Goal: Task Accomplishment & Management: Complete application form

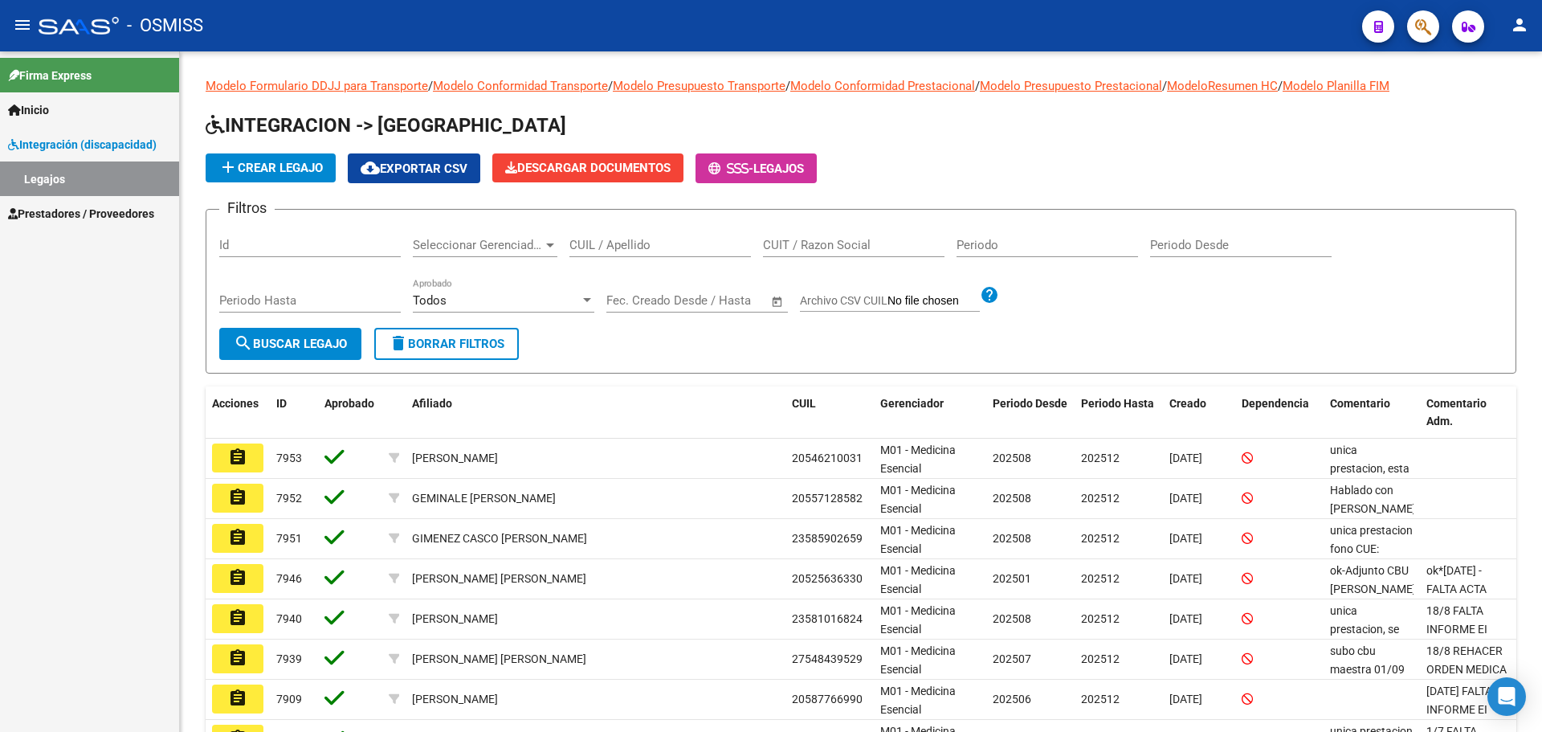
click at [75, 142] on span "Integración (discapacidad)" at bounding box center [82, 145] width 149 height 18
click at [72, 186] on link "Legajos" at bounding box center [89, 178] width 179 height 35
click at [68, 214] on span "Prestadores / Proveedores" at bounding box center [81, 214] width 146 height 18
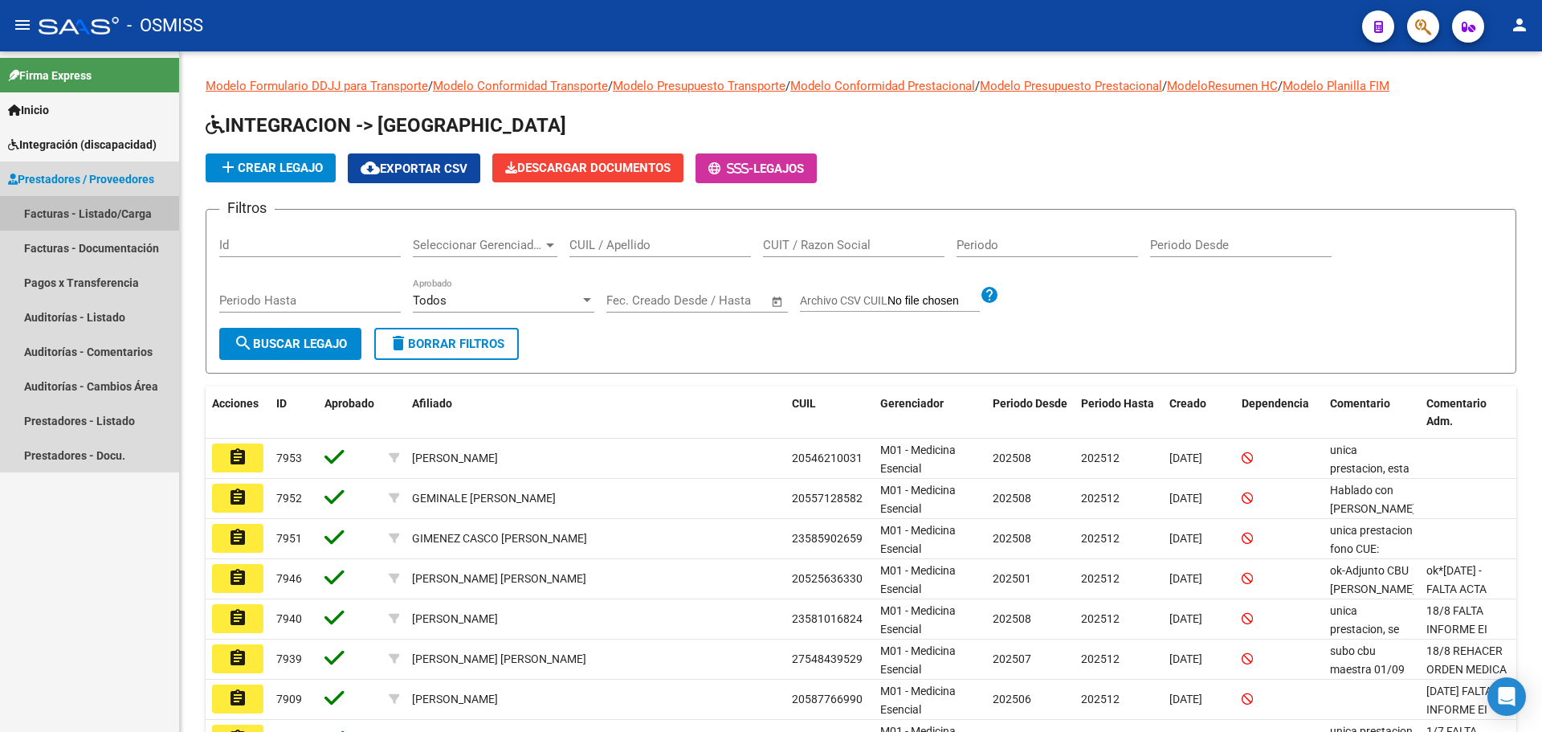
click at [64, 214] on link "Facturas - Listado/Carga" at bounding box center [89, 213] width 179 height 35
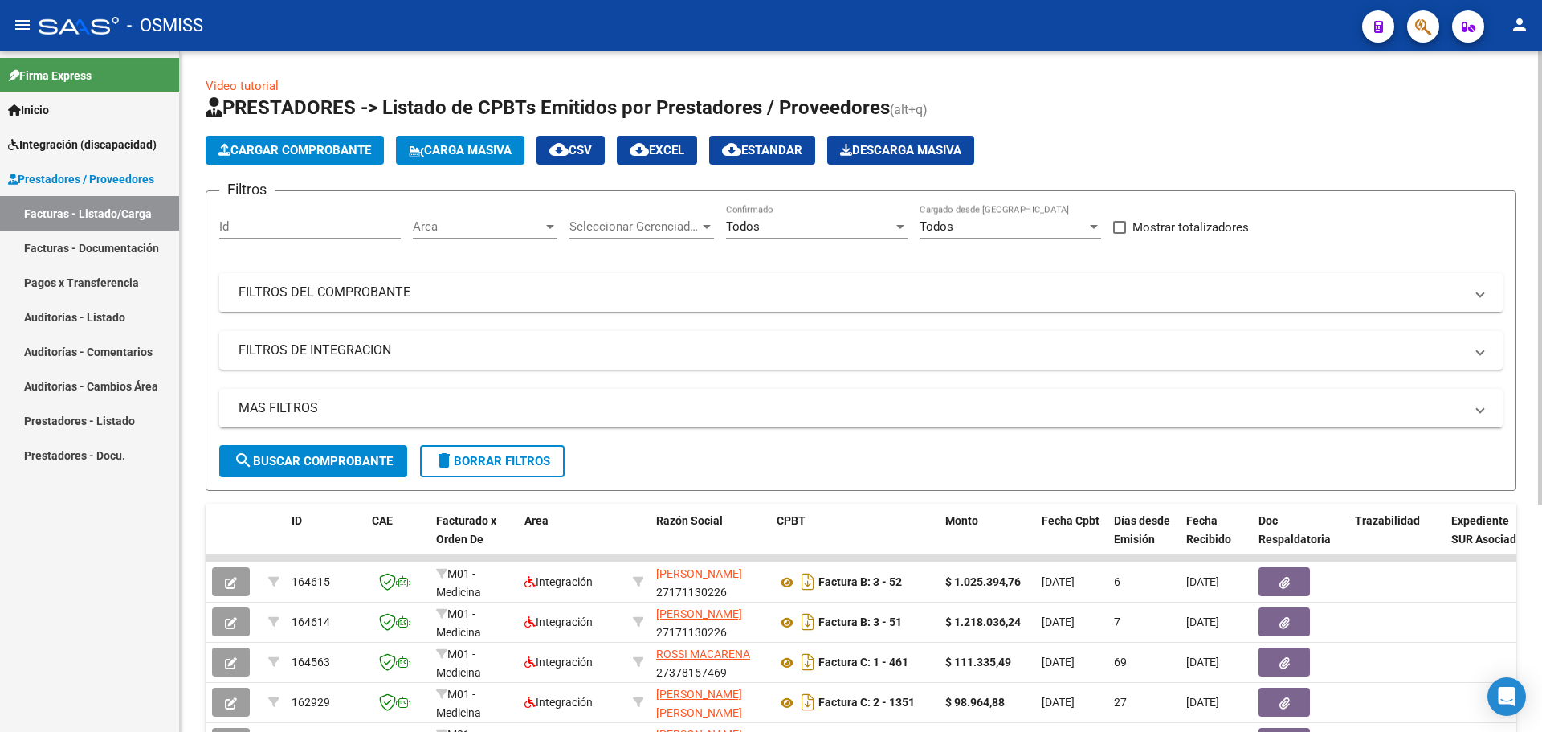
click at [343, 287] on mat-panel-title "FILTROS DEL COMPROBANTE" at bounding box center [852, 293] width 1226 height 18
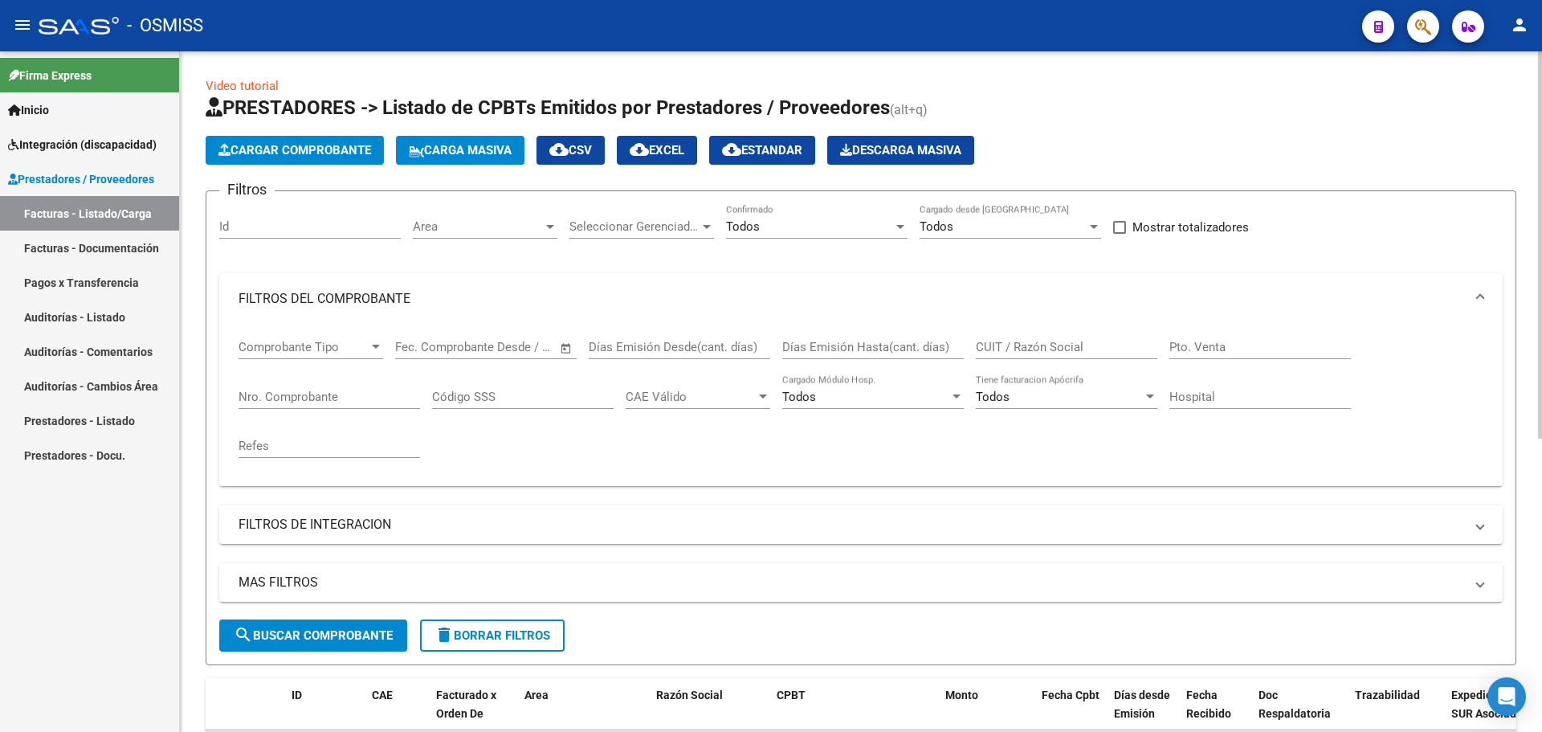
click at [1005, 342] on input "CUIT / Razón Social" at bounding box center [1067, 347] width 182 height 14
type input "fargio"
click at [346, 644] on button "search Buscar Comprobante" at bounding box center [313, 635] width 188 height 32
click at [342, 141] on button "Cargar Comprobante" at bounding box center [295, 150] width 178 height 29
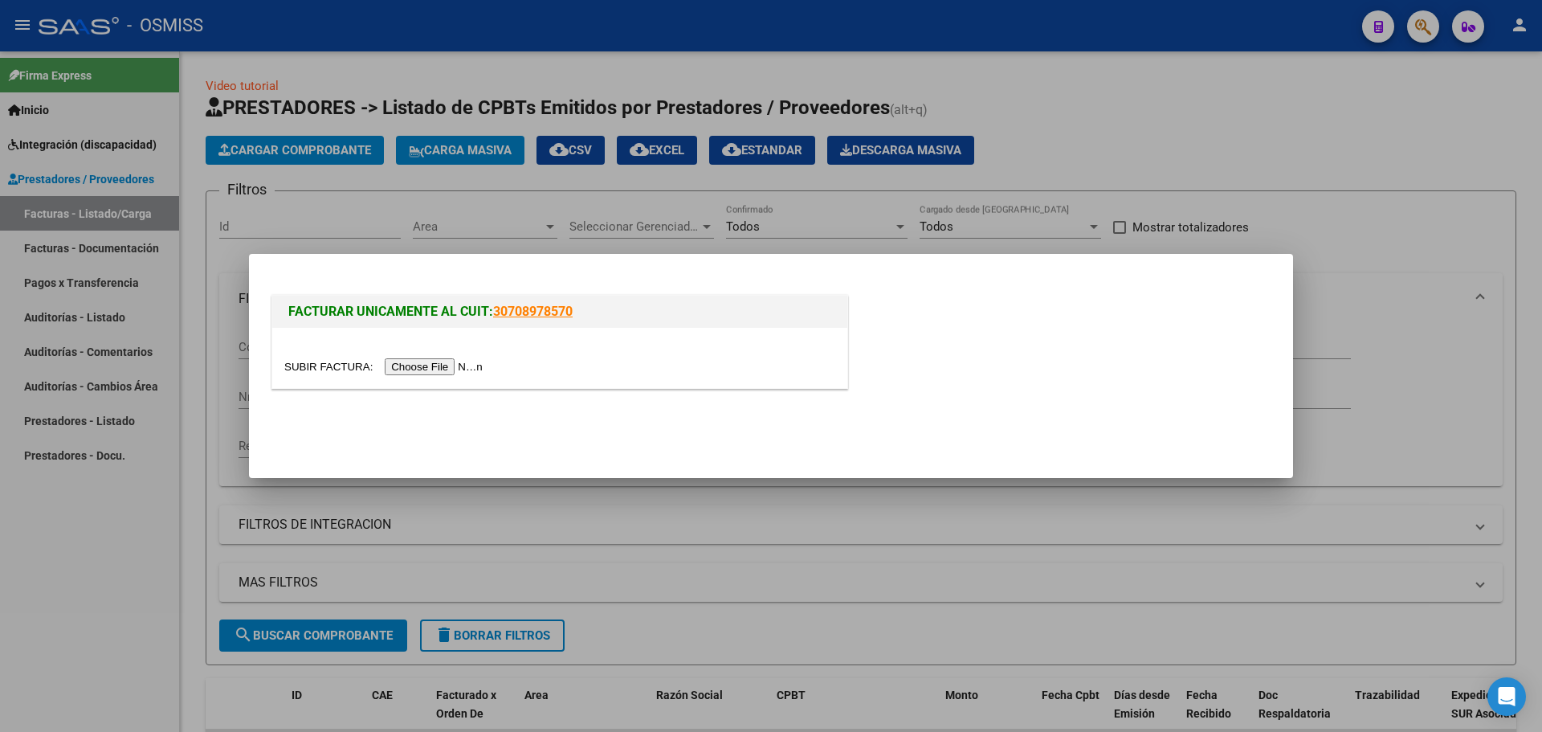
click at [447, 365] on input "file" at bounding box center [385, 366] width 203 height 17
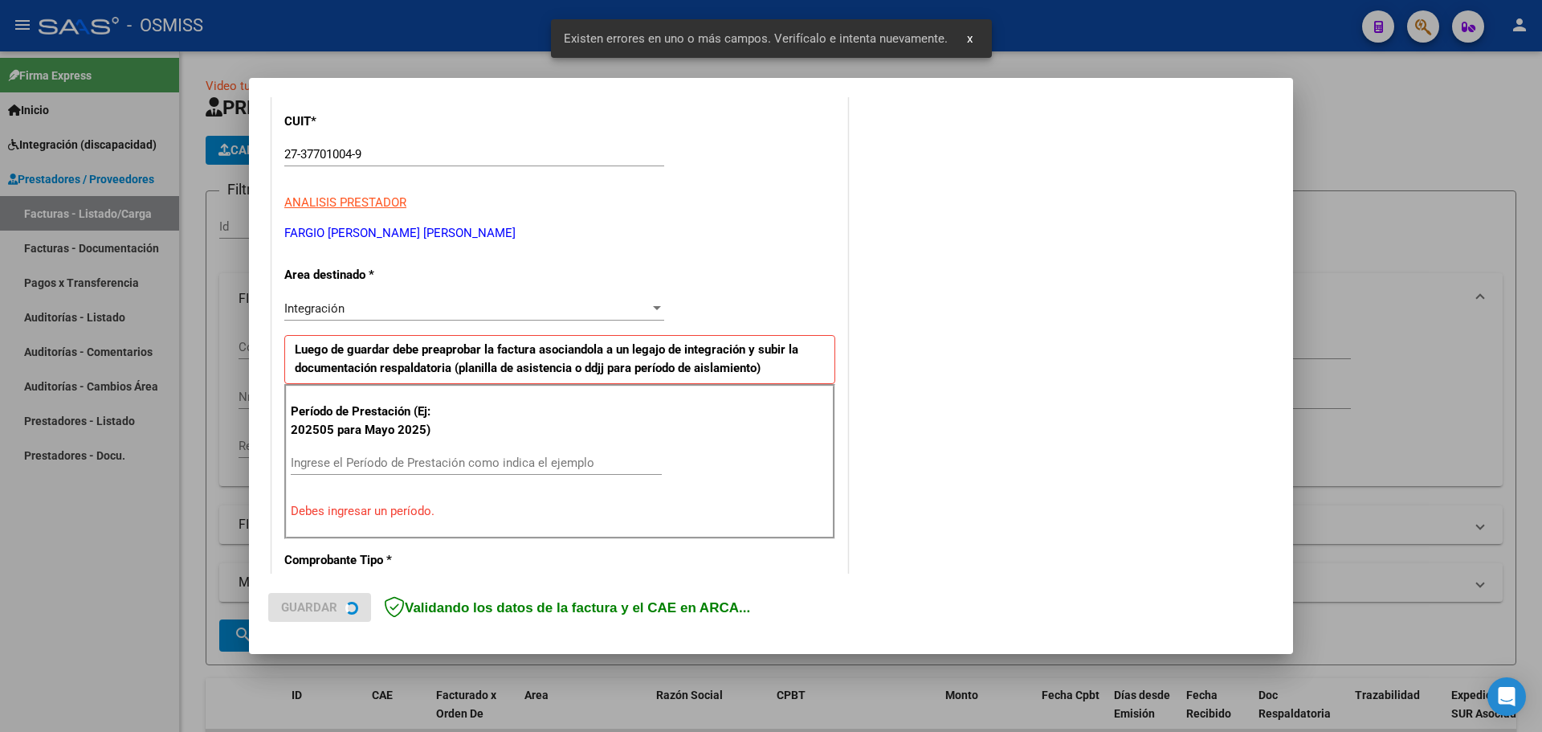
scroll to position [292, 0]
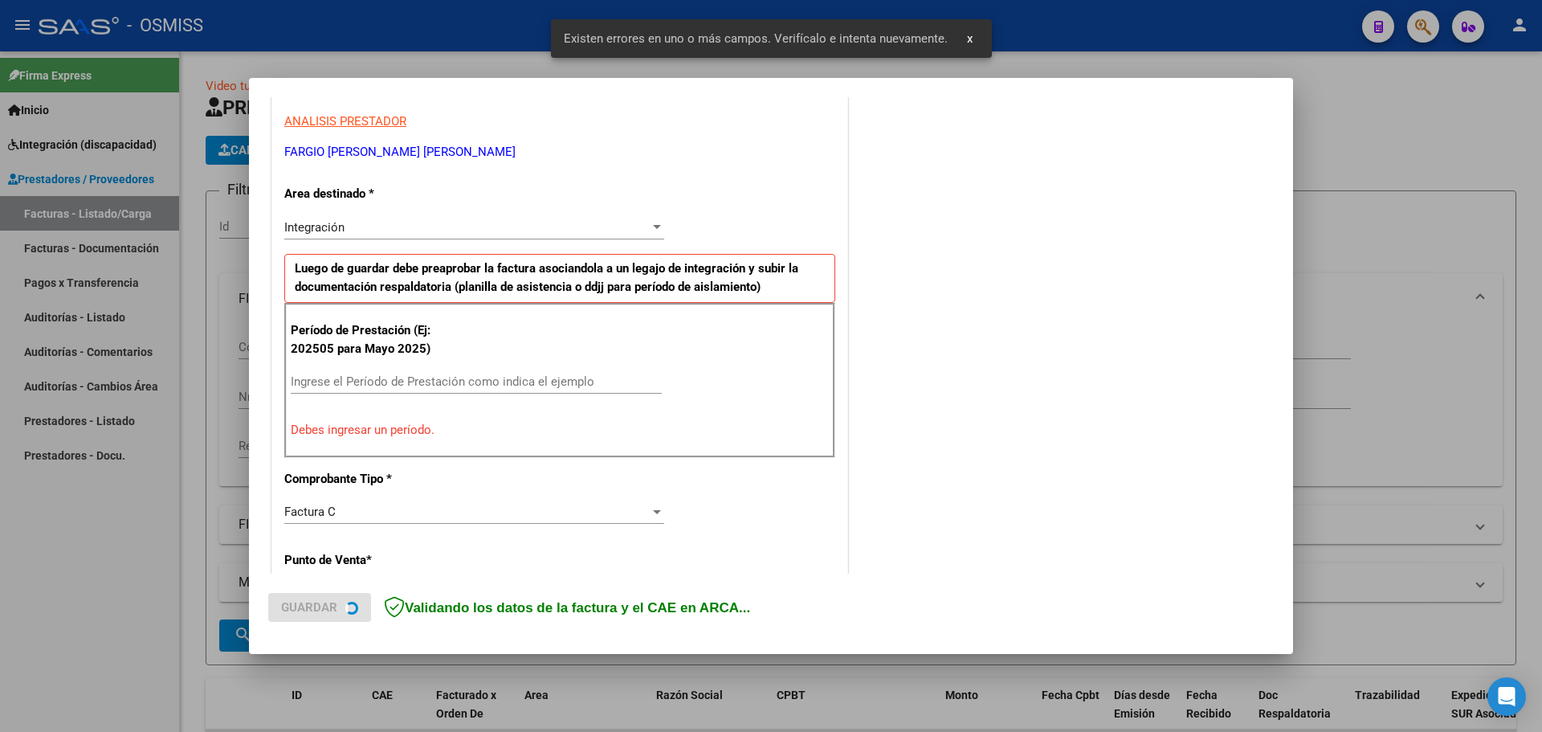
click at [395, 380] on input "Ingrese el Período de Prestación como indica el ejemplo" at bounding box center [476, 381] width 371 height 14
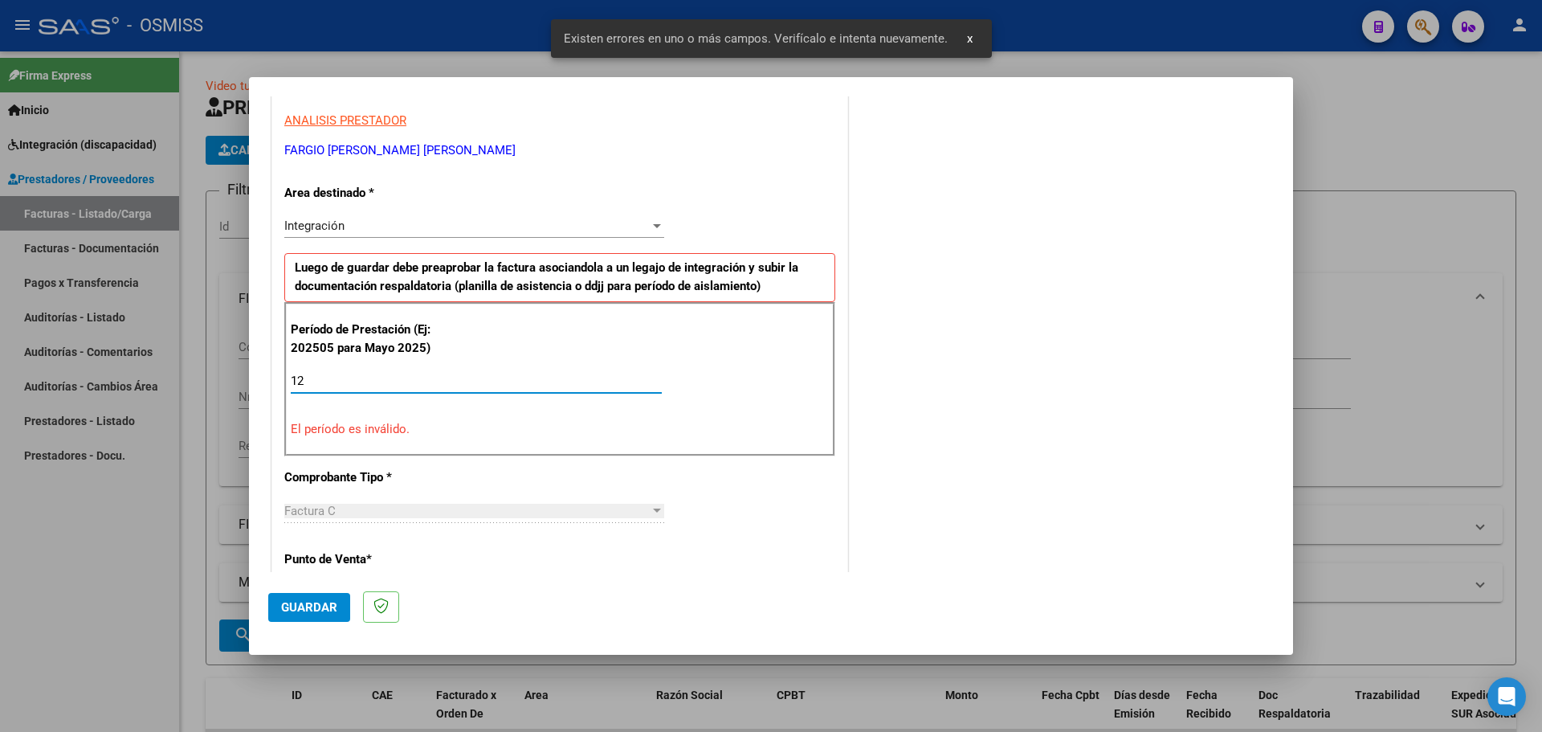
type input "1"
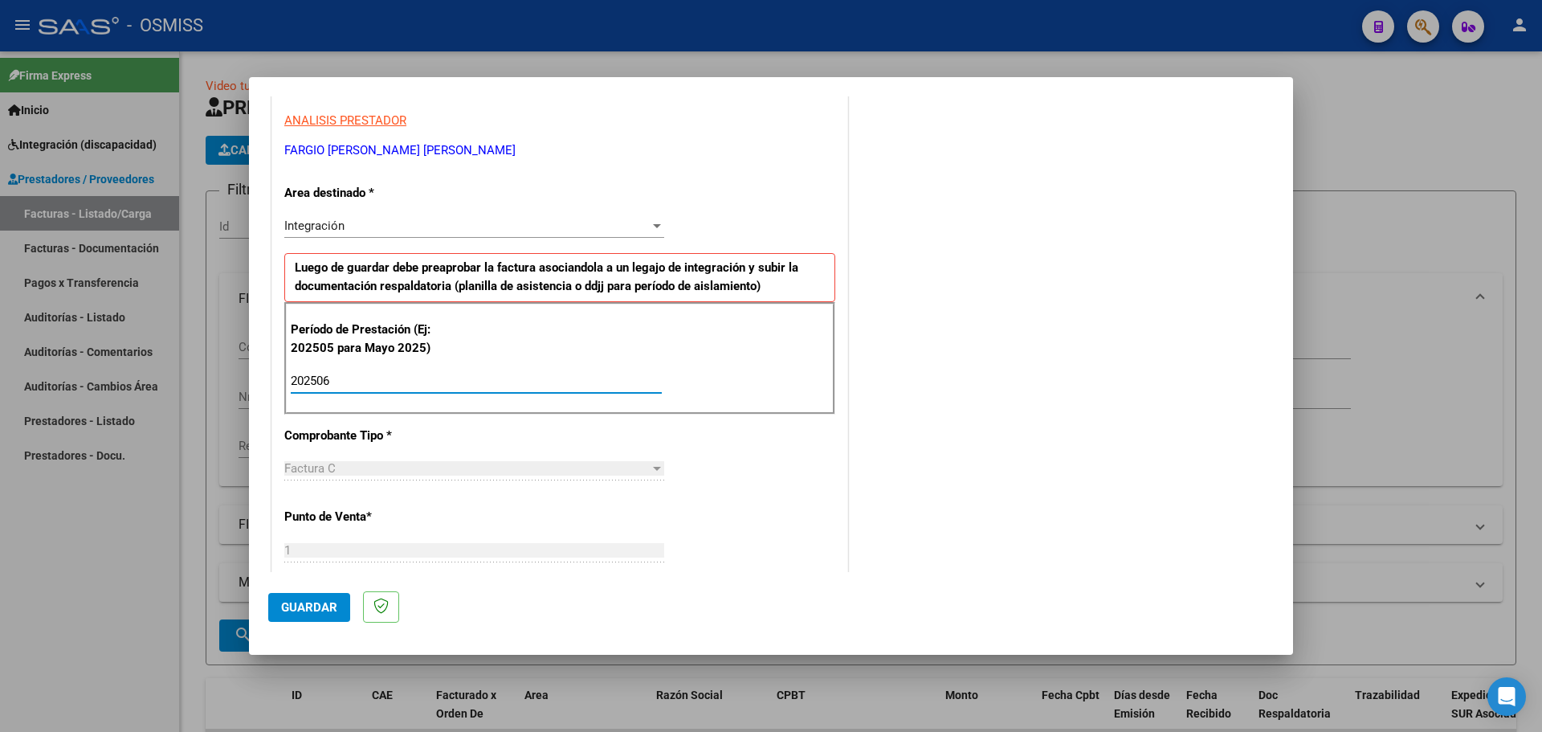
type input "202506"
click at [308, 602] on span "Guardar" at bounding box center [309, 607] width 56 height 14
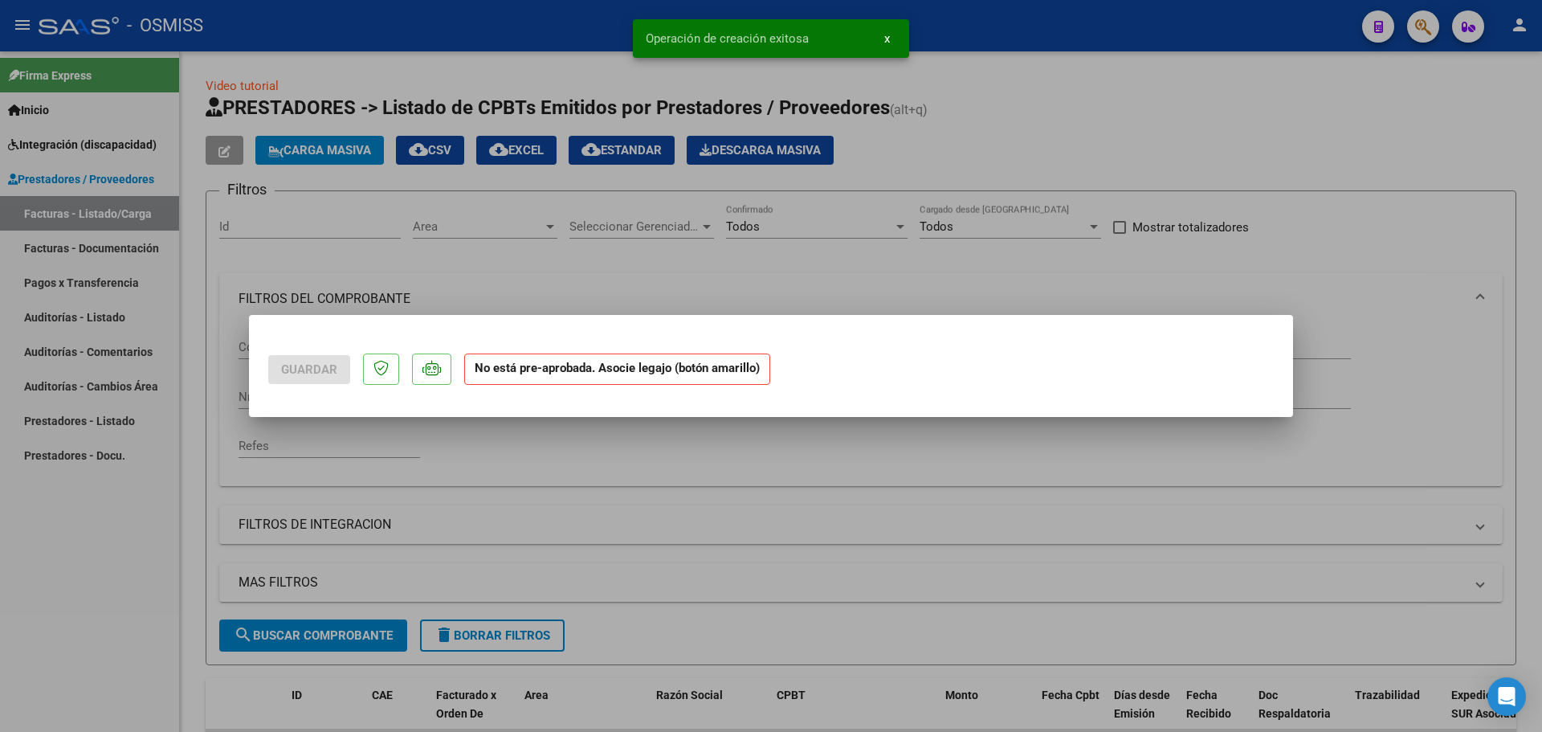
scroll to position [0, 0]
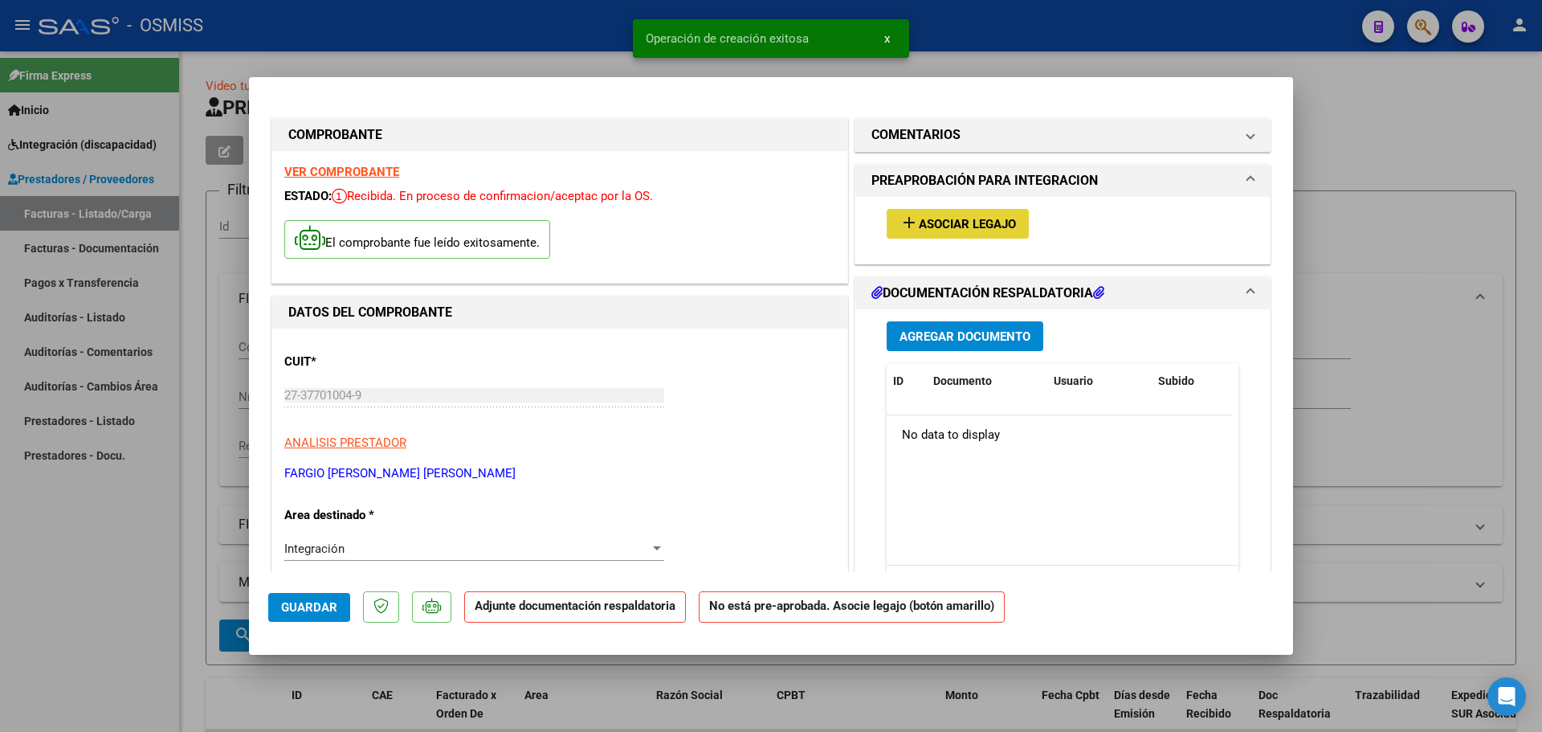
click at [944, 222] on span "Asociar Legajo" at bounding box center [967, 224] width 97 height 14
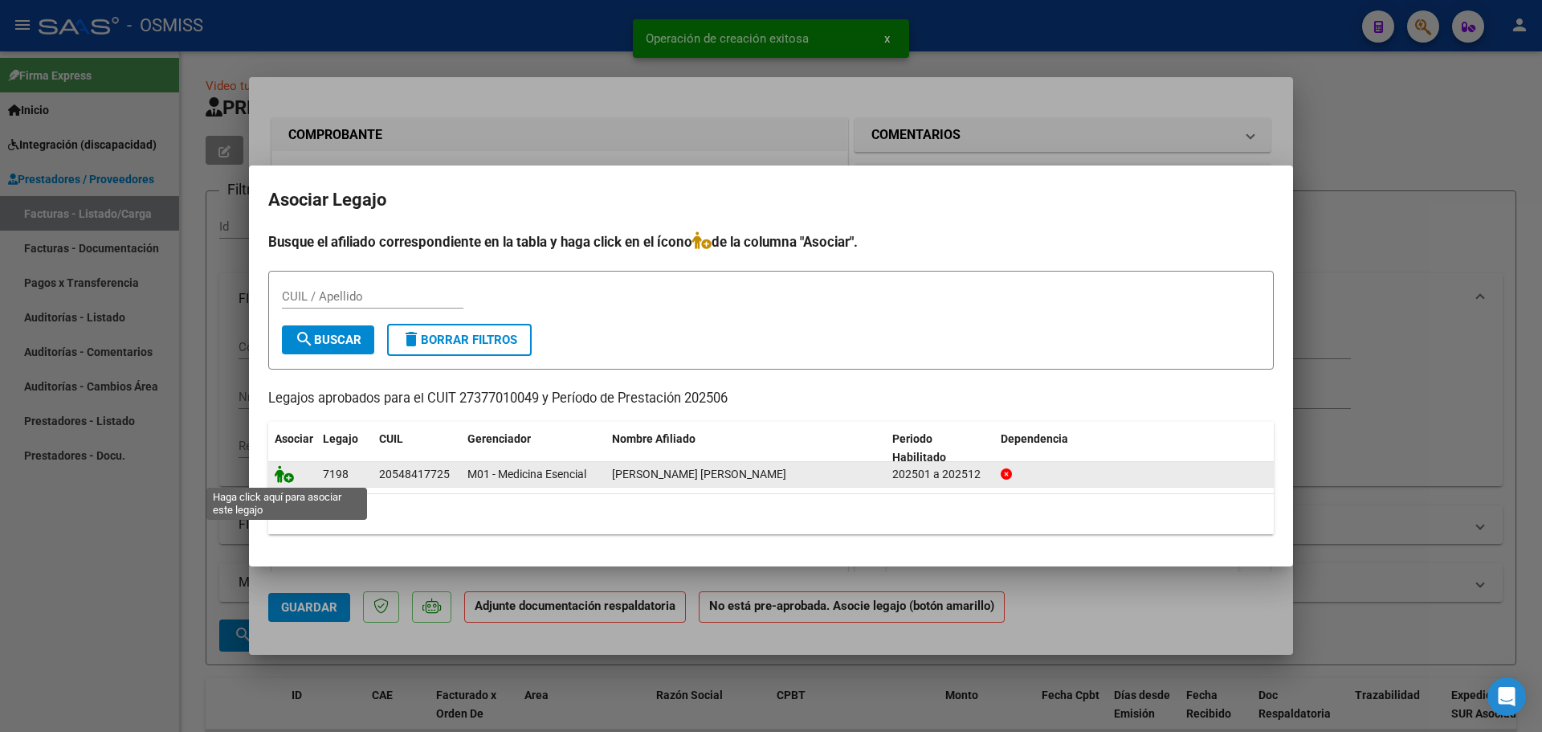
click at [284, 469] on icon at bounding box center [284, 474] width 19 height 18
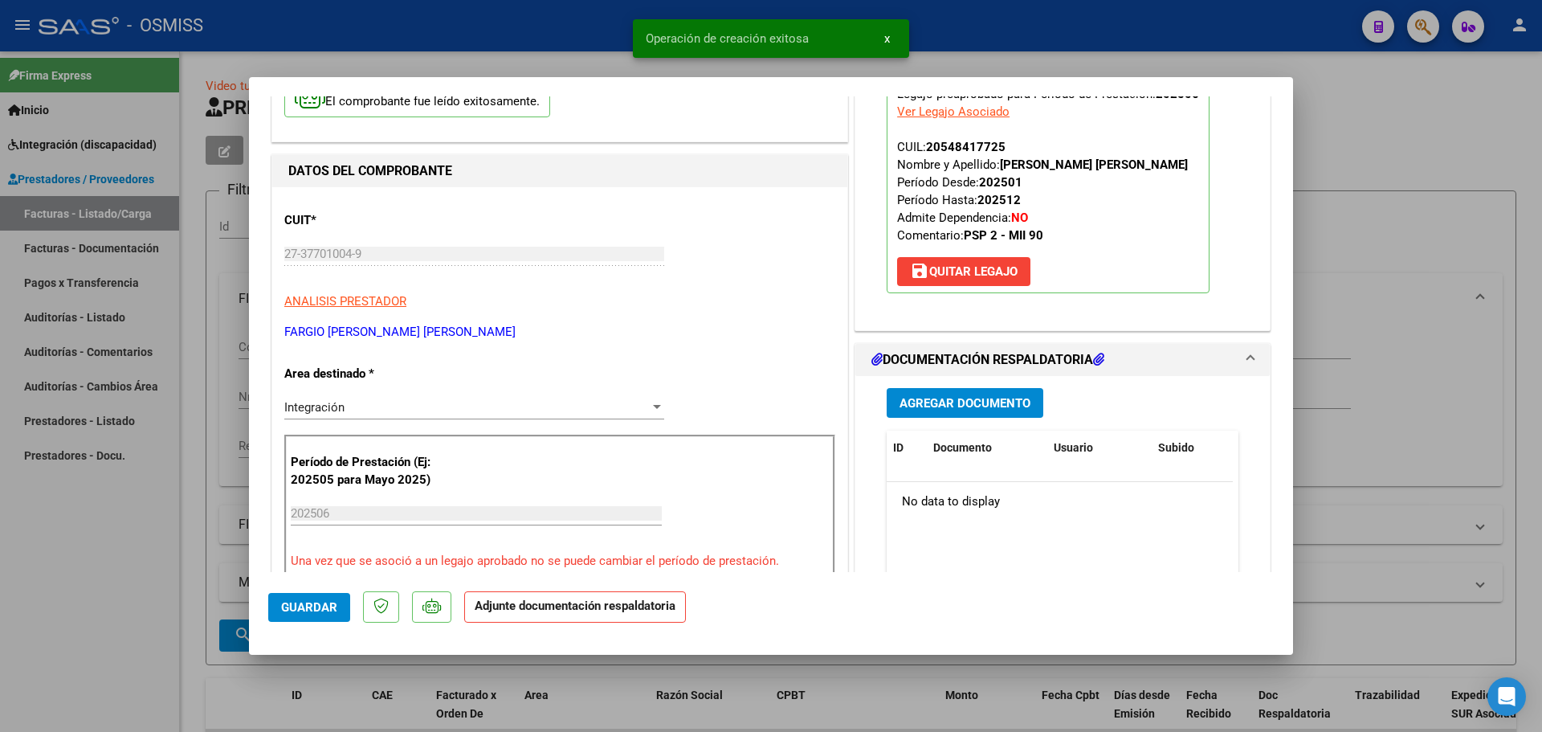
scroll to position [161, 0]
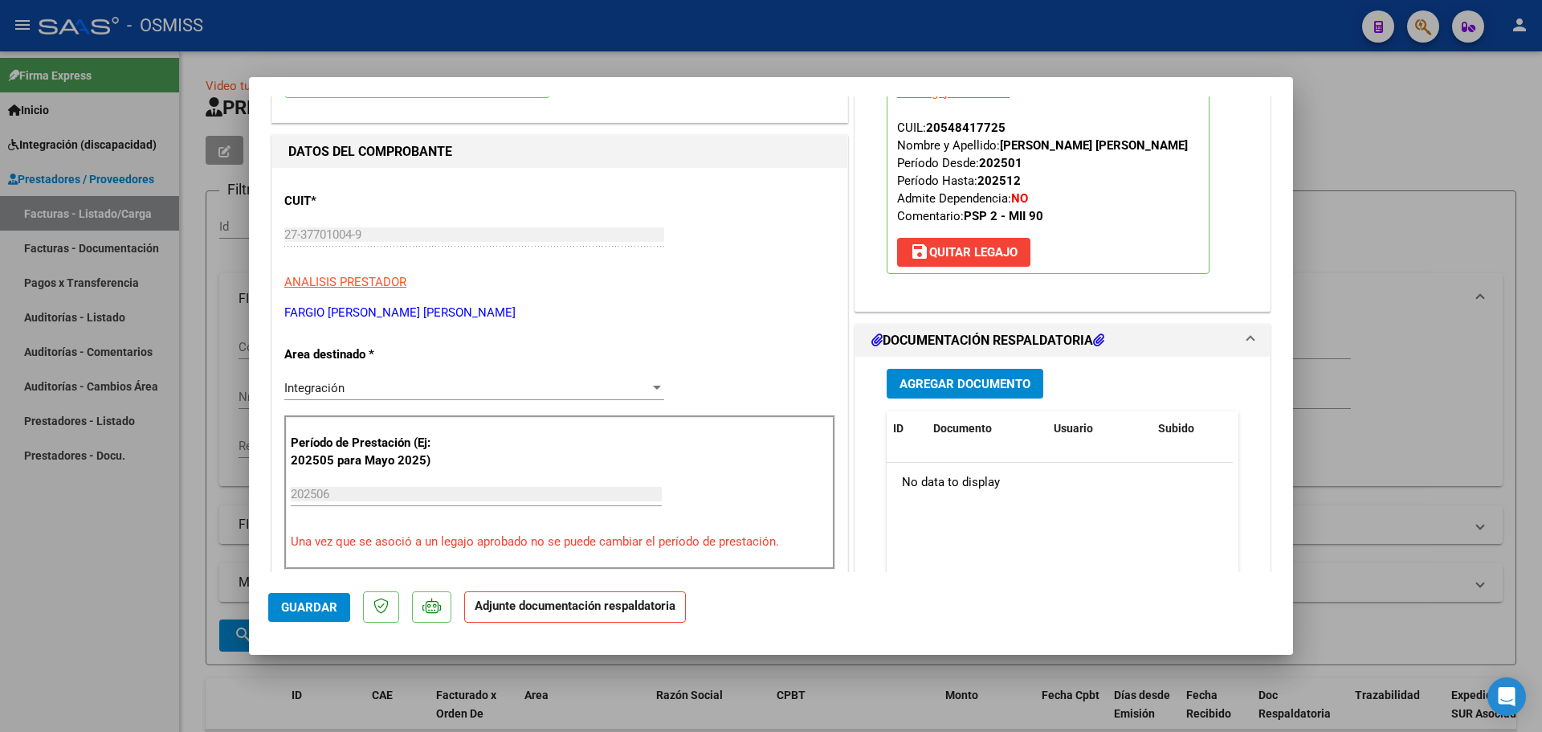
click at [956, 369] on button "Agregar Documento" at bounding box center [965, 384] width 157 height 30
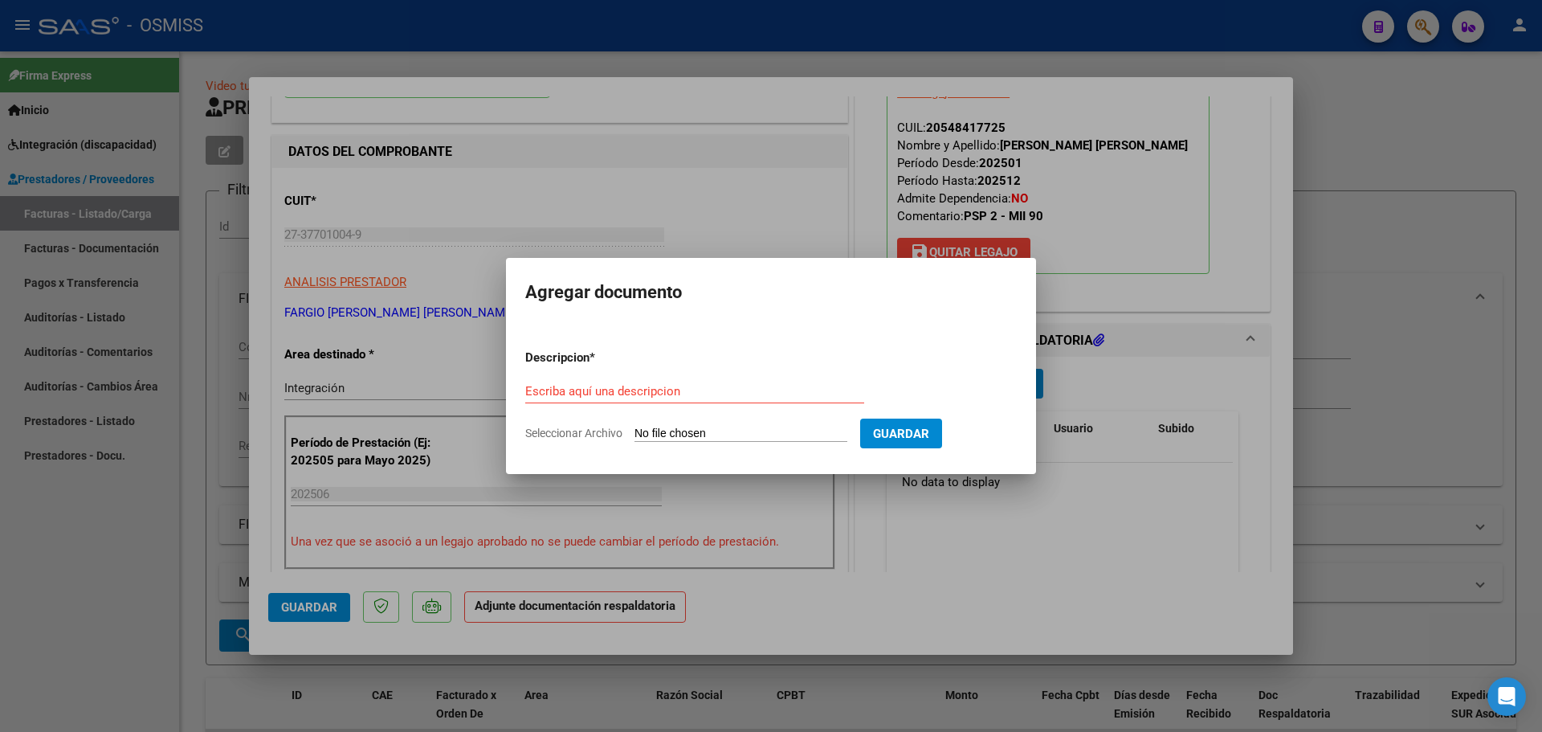
click at [735, 435] on input "Seleccionar Archivo" at bounding box center [741, 434] width 213 height 15
type input "C:\fakepath\PSP PLANILLA E INFO.pdf"
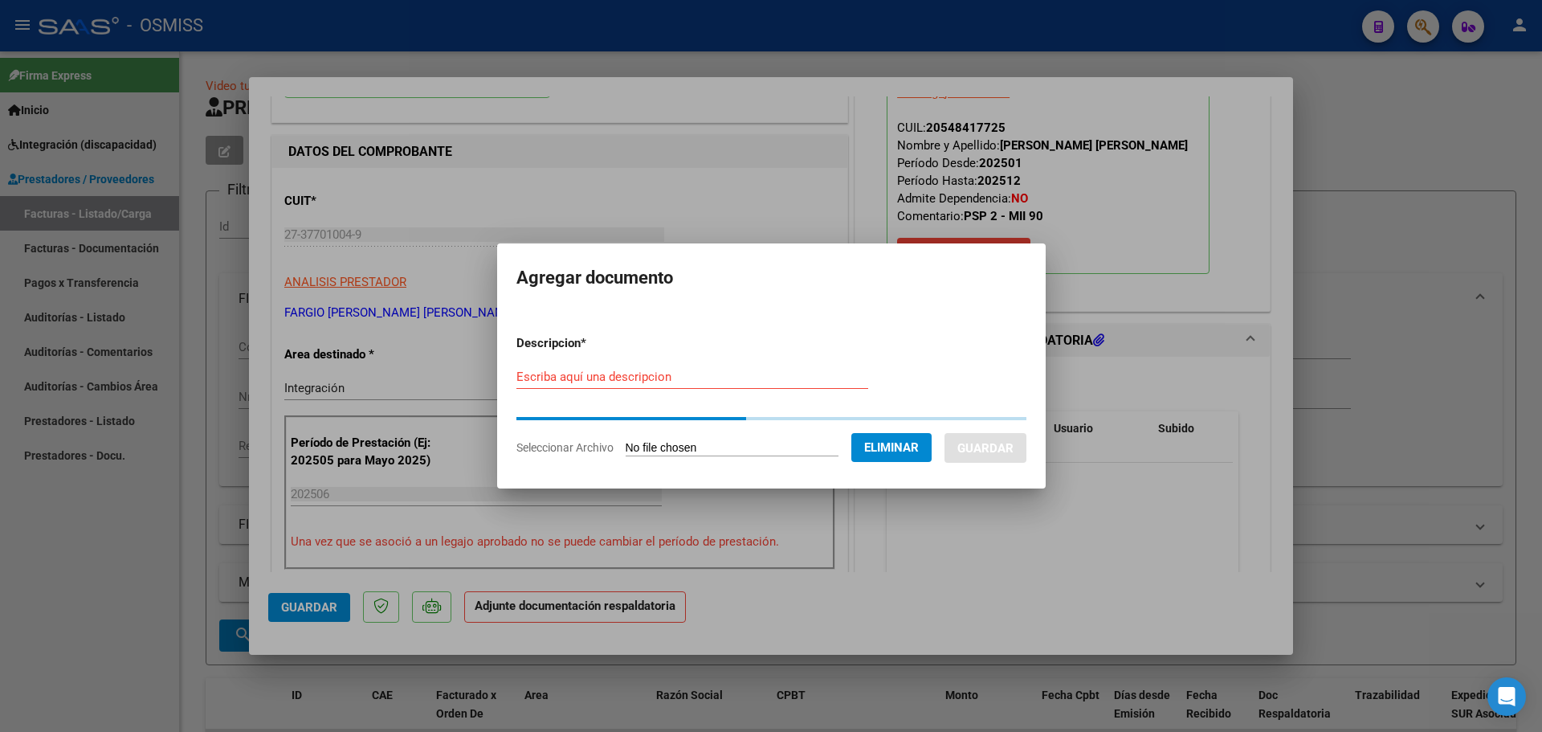
click at [610, 378] on input "Escriba aquí una descripcion" at bounding box center [692, 376] width 352 height 14
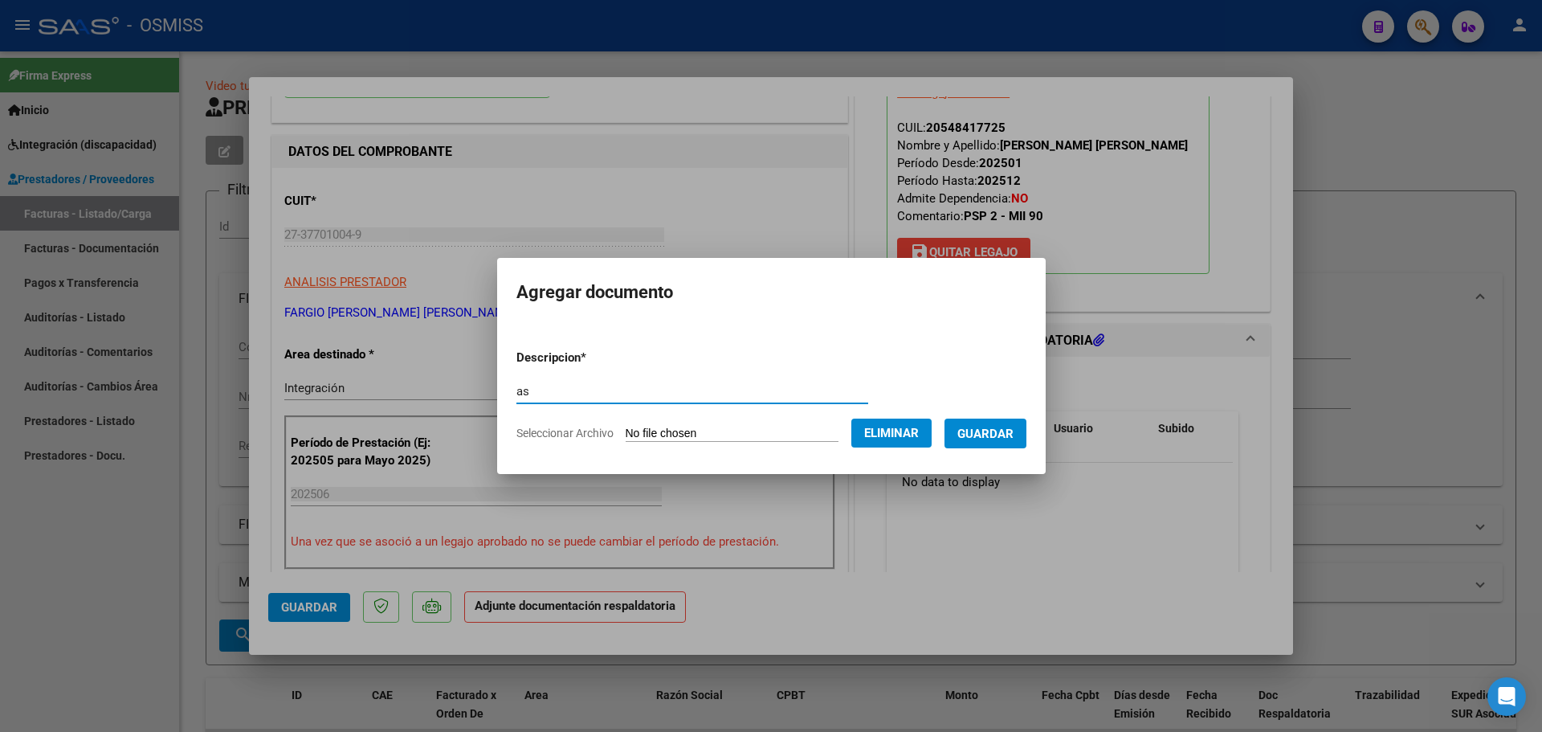
type input "as"
click at [1006, 444] on button "Guardar" at bounding box center [986, 433] width 82 height 30
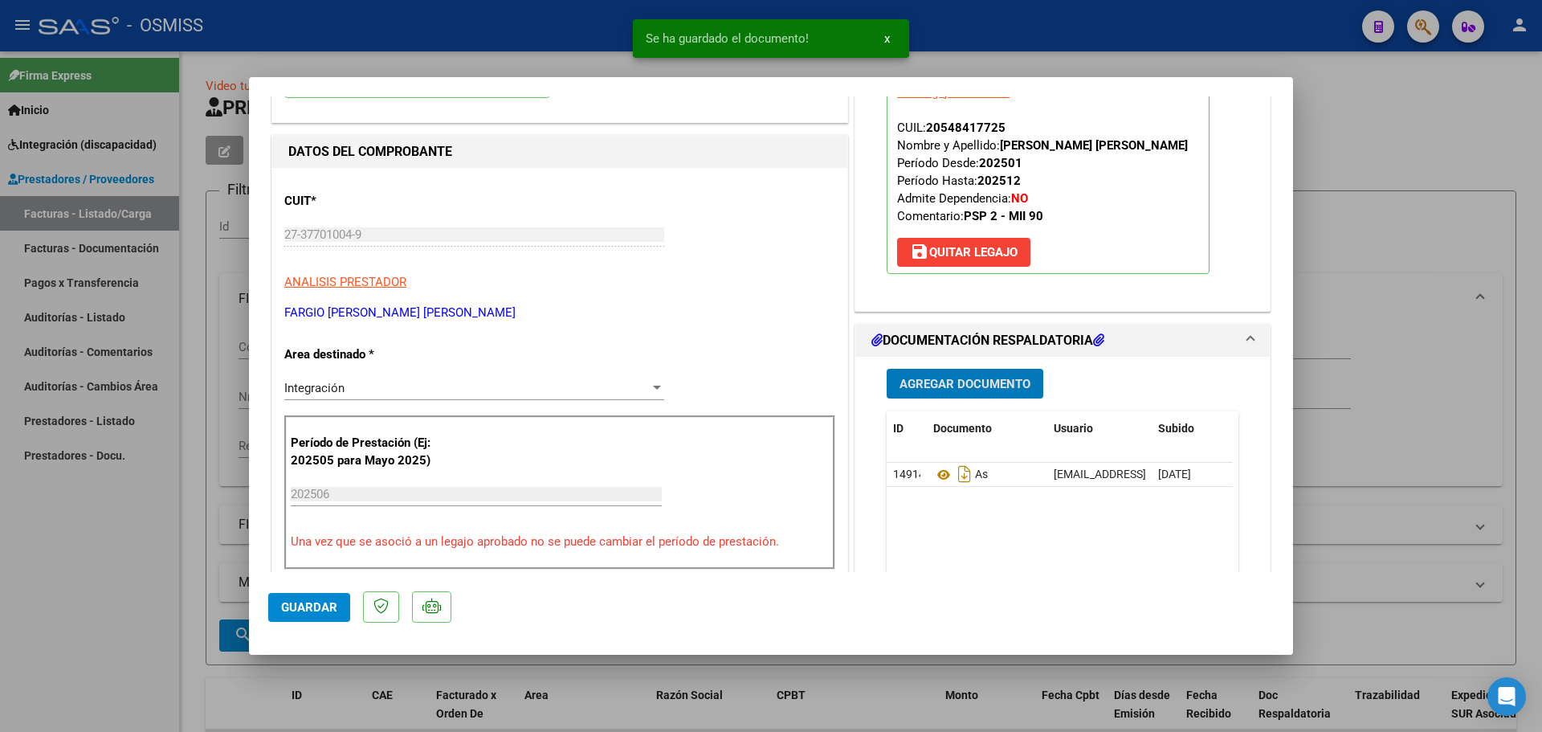
click at [285, 609] on span "Guardar" at bounding box center [309, 607] width 56 height 14
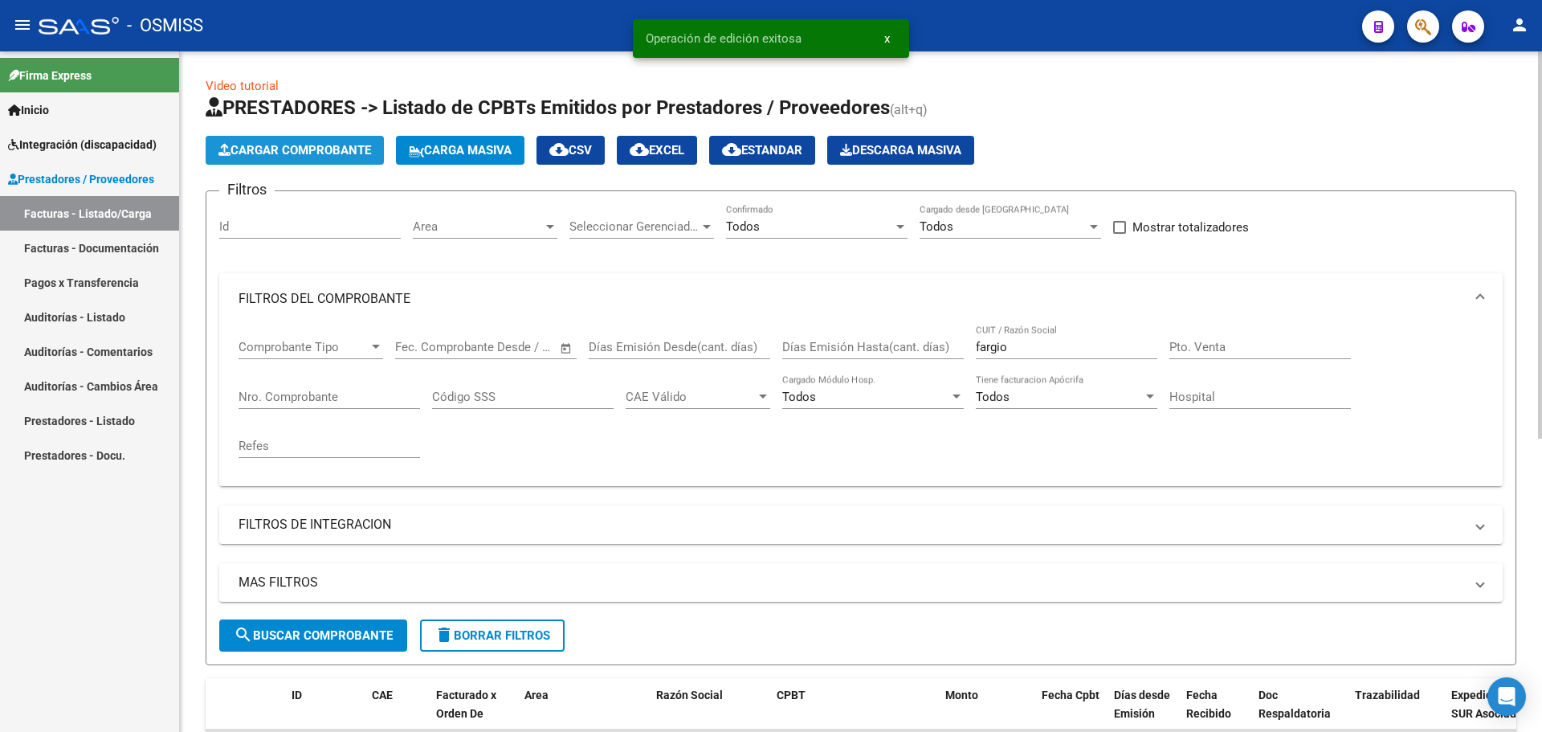
click at [354, 144] on span "Cargar Comprobante" at bounding box center [294, 150] width 153 height 14
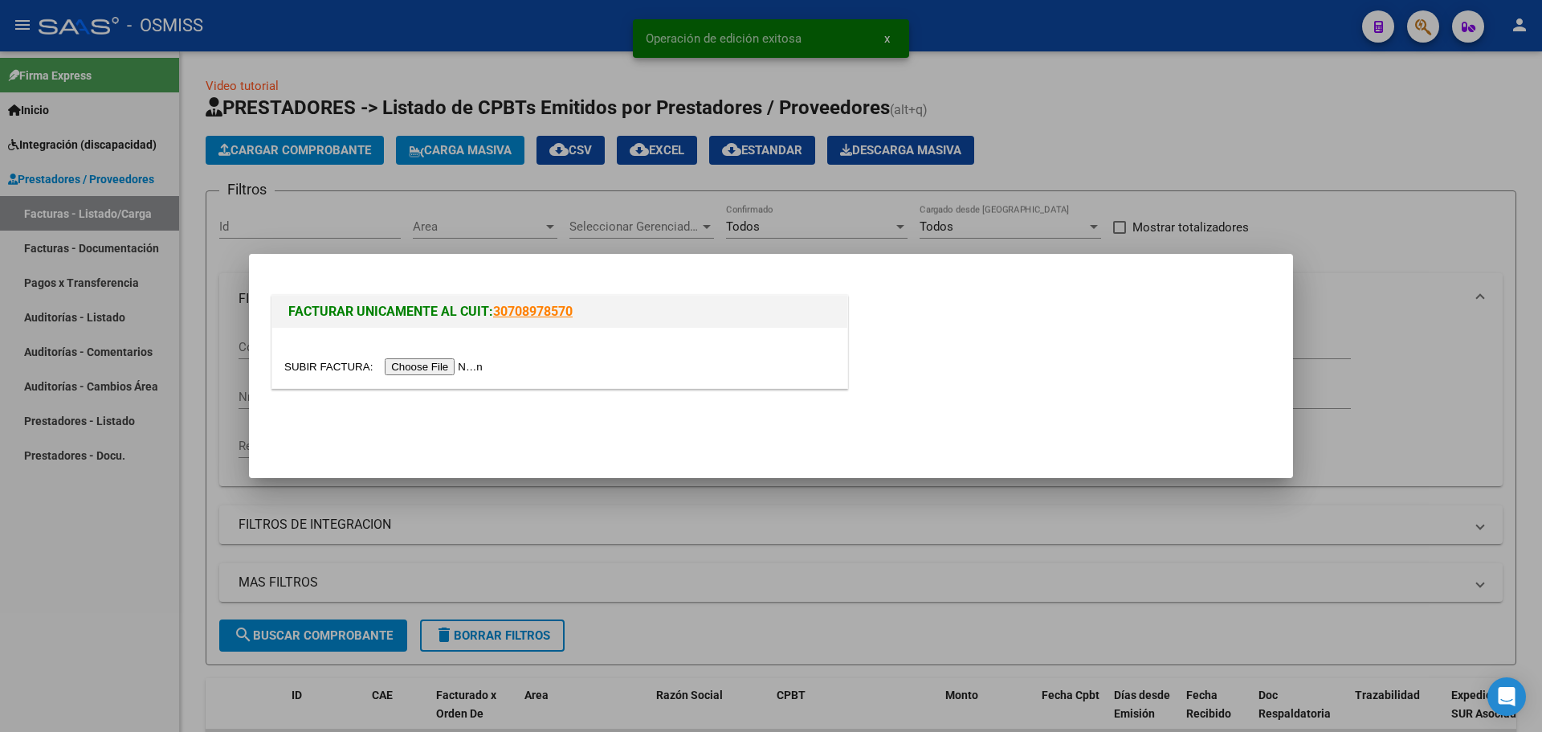
click at [429, 369] on input "file" at bounding box center [385, 366] width 203 height 17
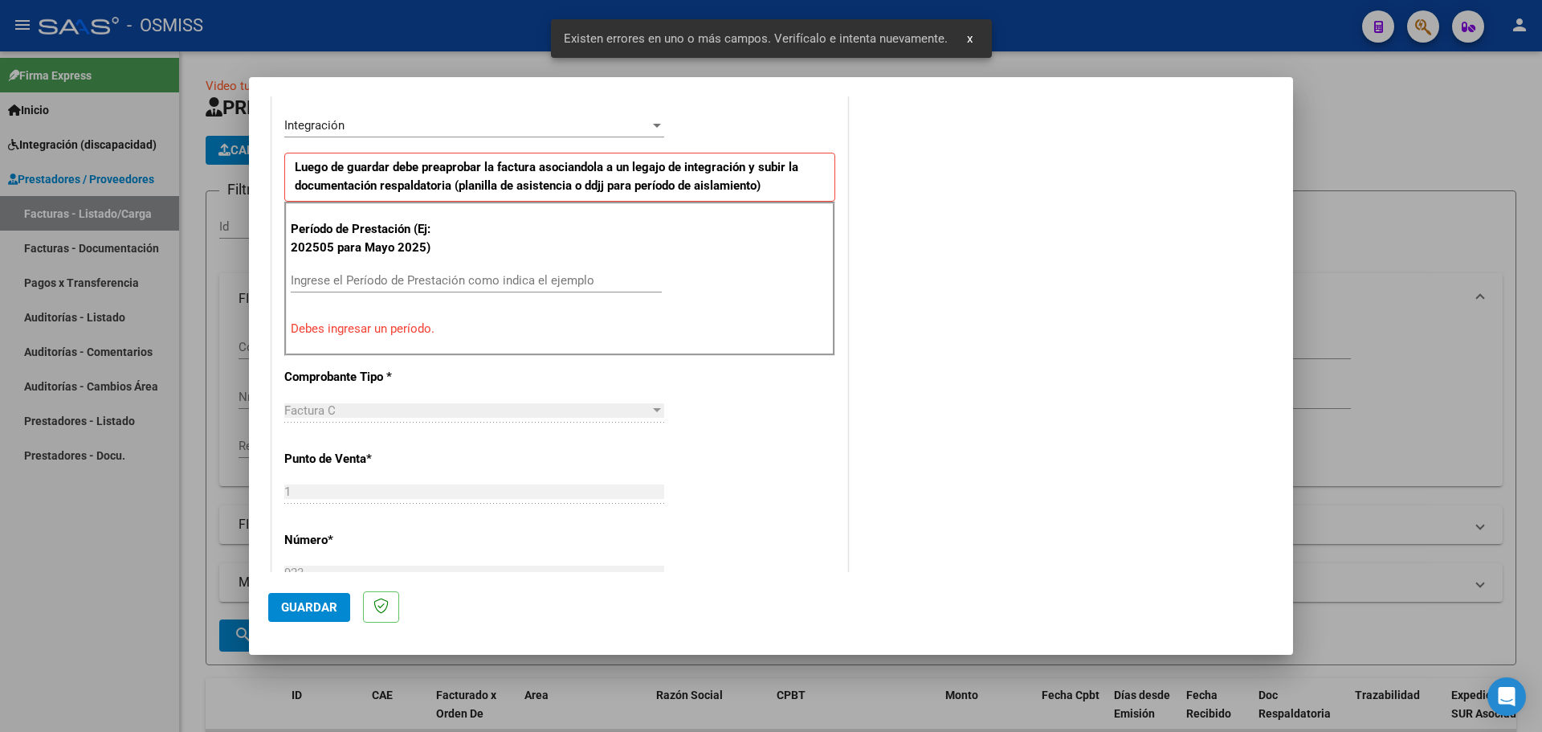
scroll to position [375, 0]
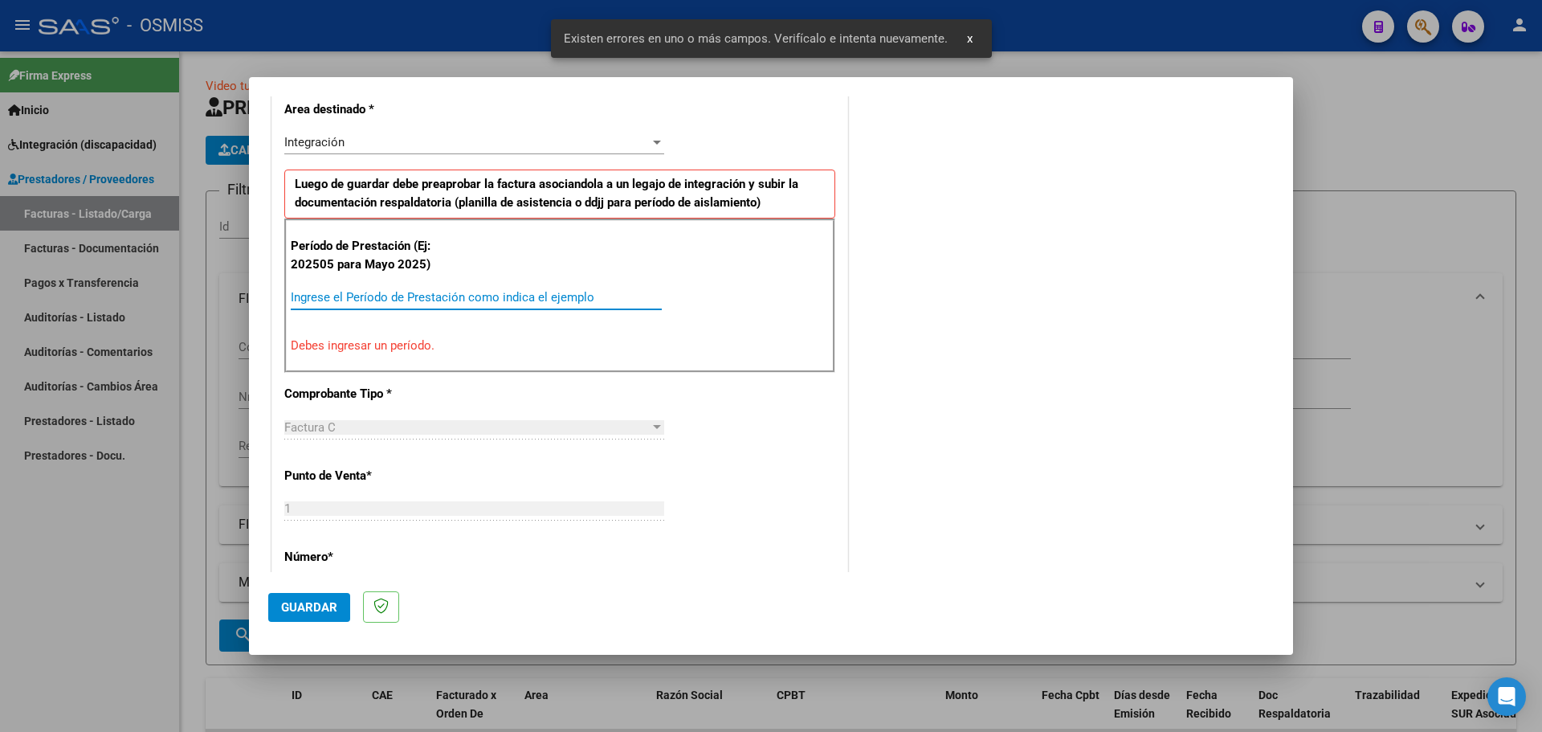
click at [361, 298] on input "Ingrese el Período de Prestación como indica el ejemplo" at bounding box center [476, 297] width 371 height 14
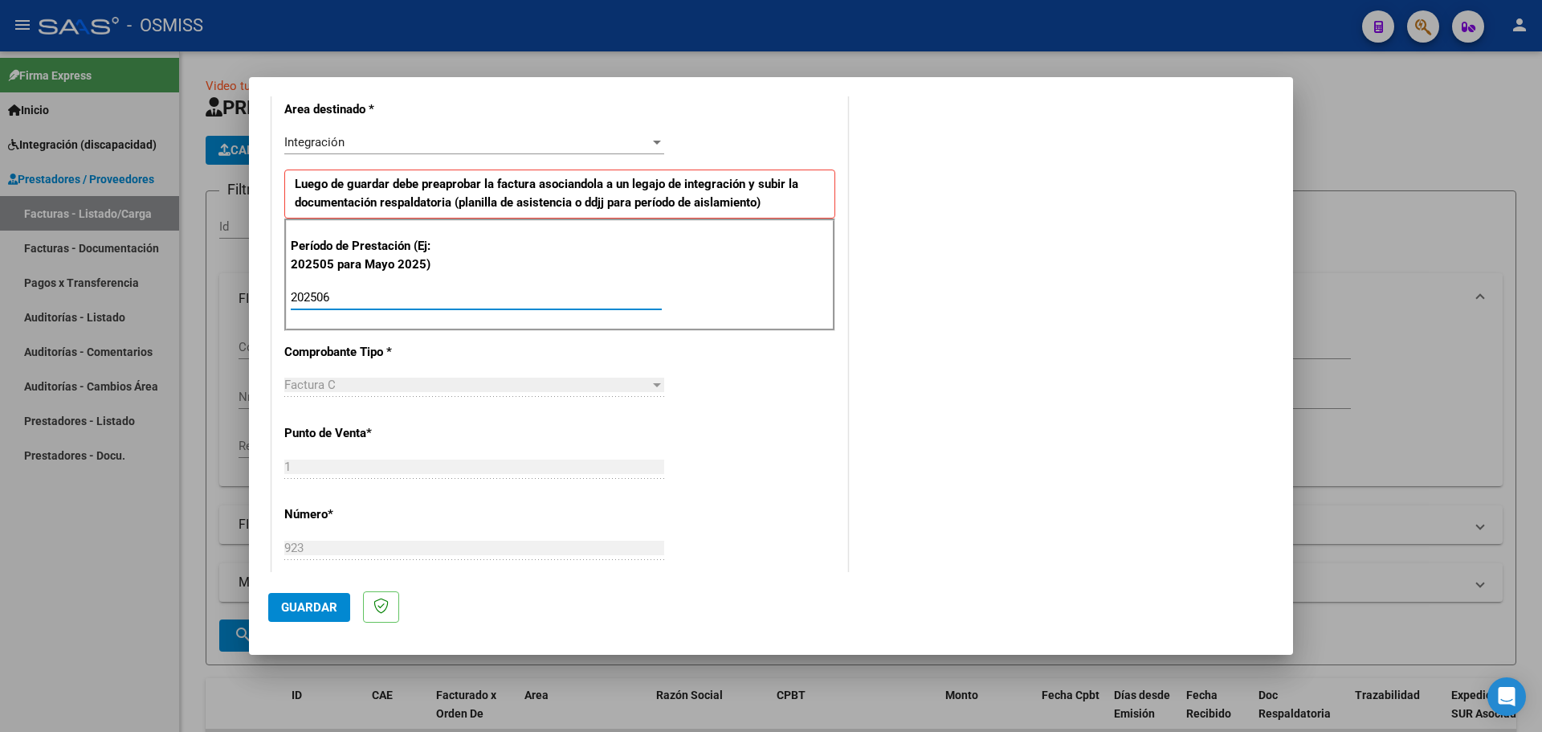
type input "202506"
click at [312, 602] on span "Guardar" at bounding box center [309, 607] width 56 height 14
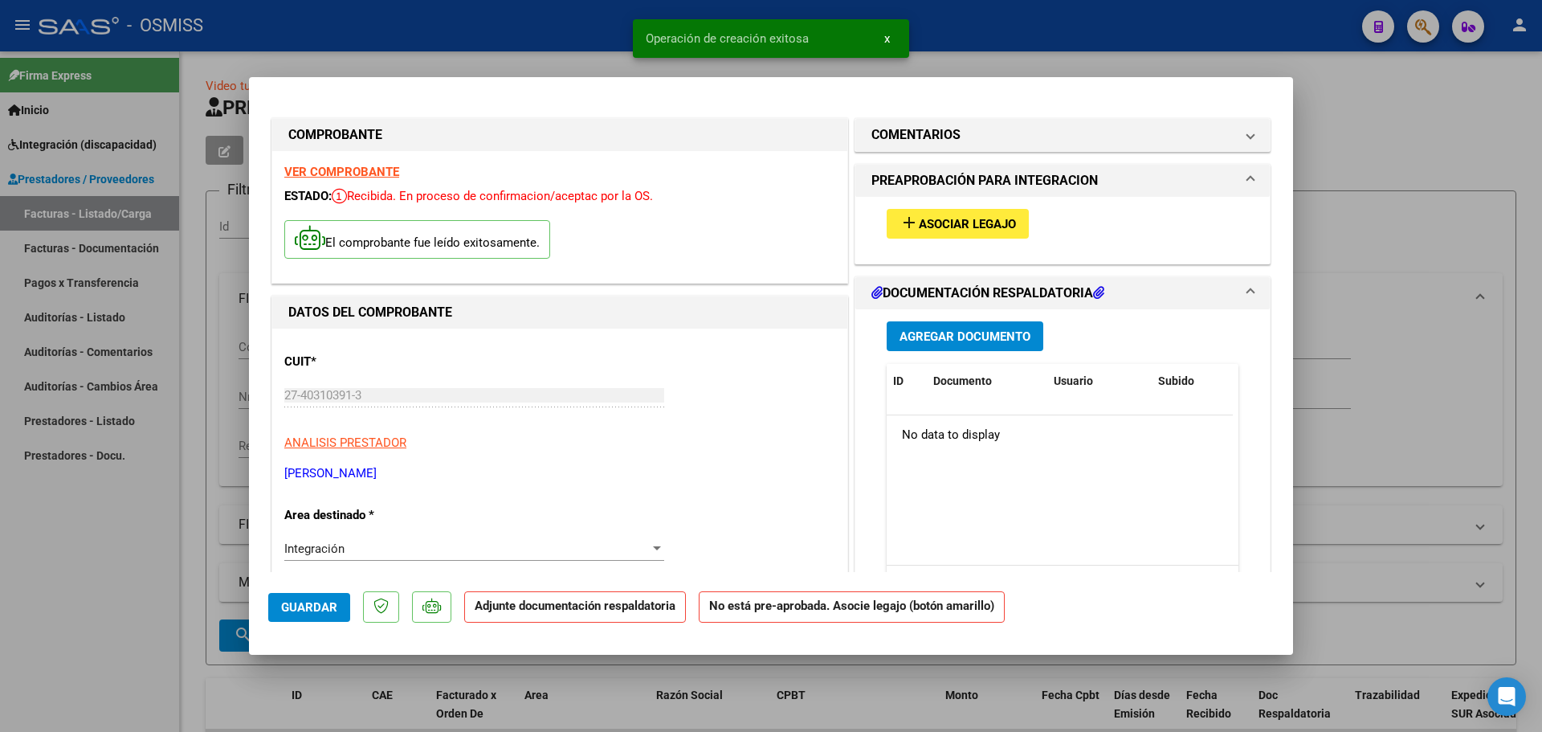
click at [929, 224] on span "Asociar Legajo" at bounding box center [967, 224] width 97 height 14
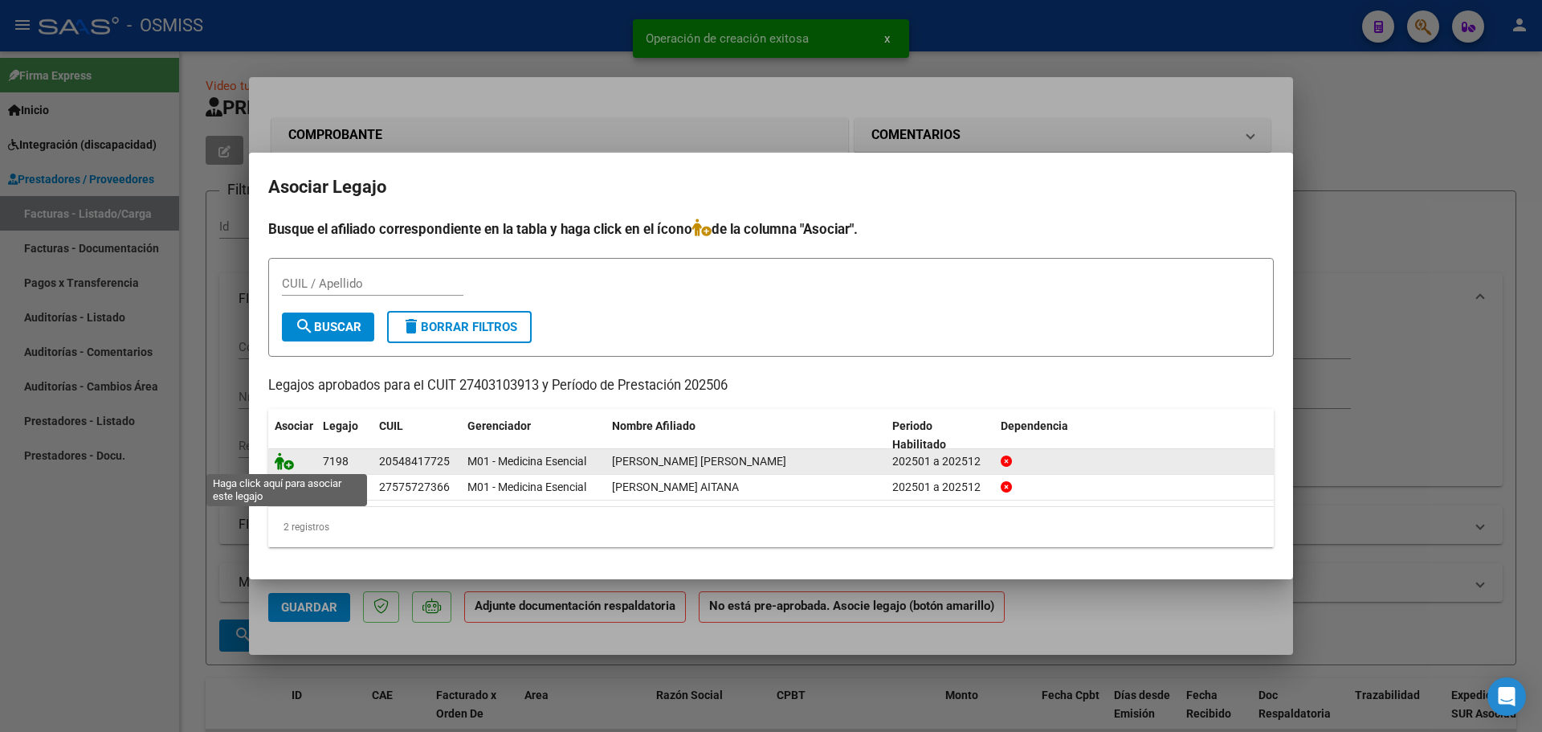
click at [282, 459] on icon at bounding box center [284, 461] width 19 height 18
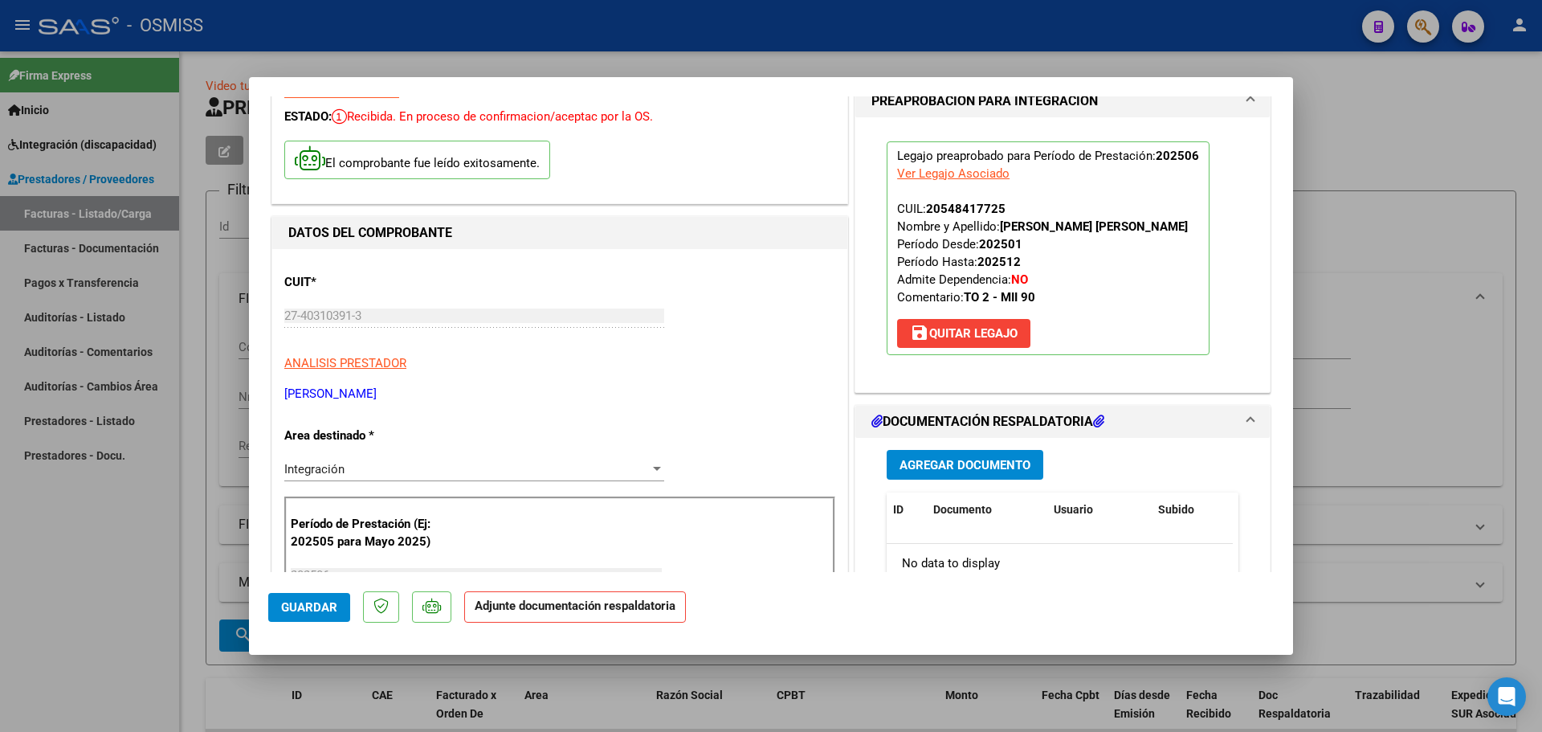
scroll to position [80, 0]
click at [972, 460] on span "Agregar Documento" at bounding box center [965, 464] width 131 height 14
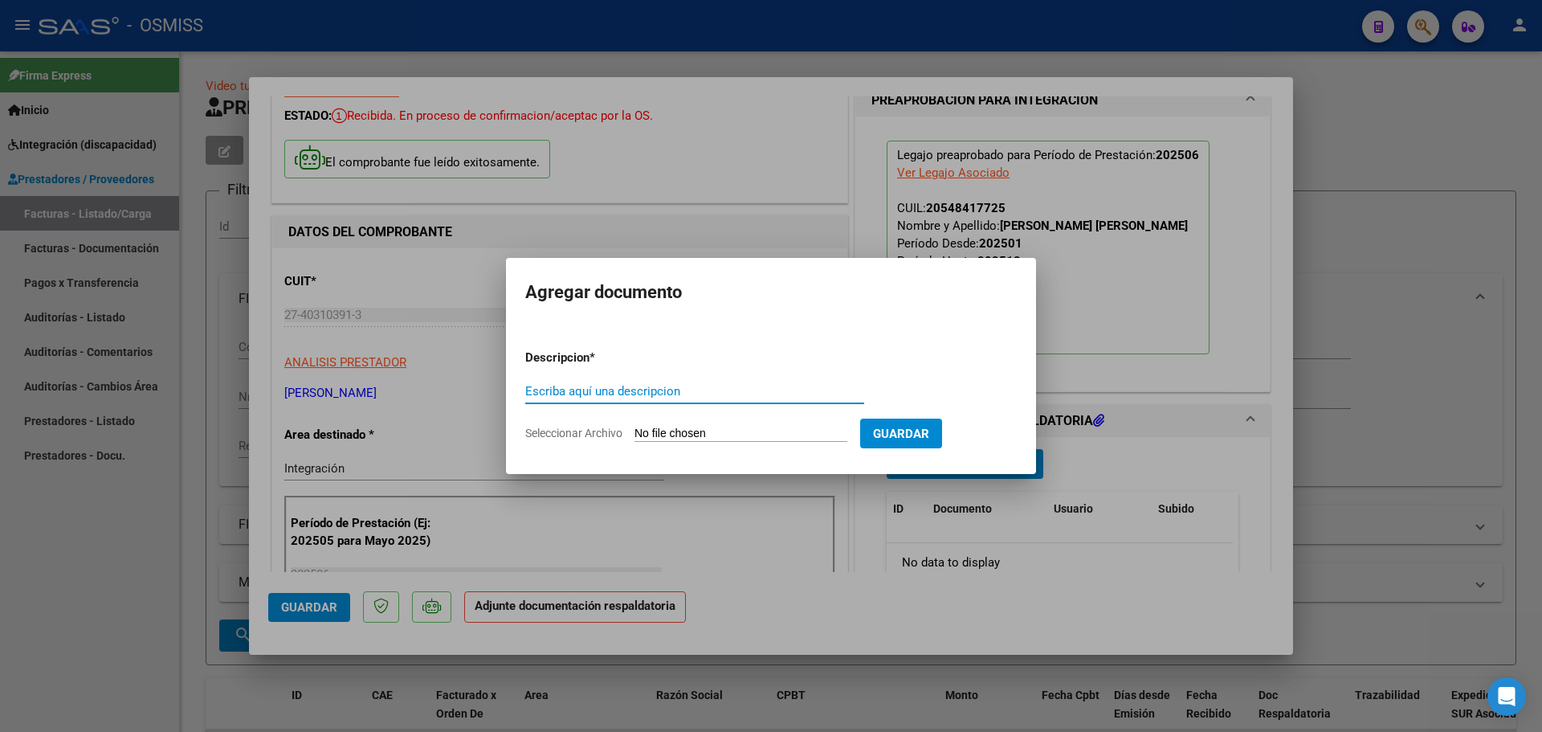
click at [729, 442] on form "Descripcion * Escriba aquí una descripcion Seleccionar Archivo Guardar" at bounding box center [771, 395] width 492 height 117
click at [728, 439] on input "Seleccionar Archivo" at bounding box center [741, 434] width 213 height 15
type input "C:\fakepath\TO PLANILLA E INFO.pdf"
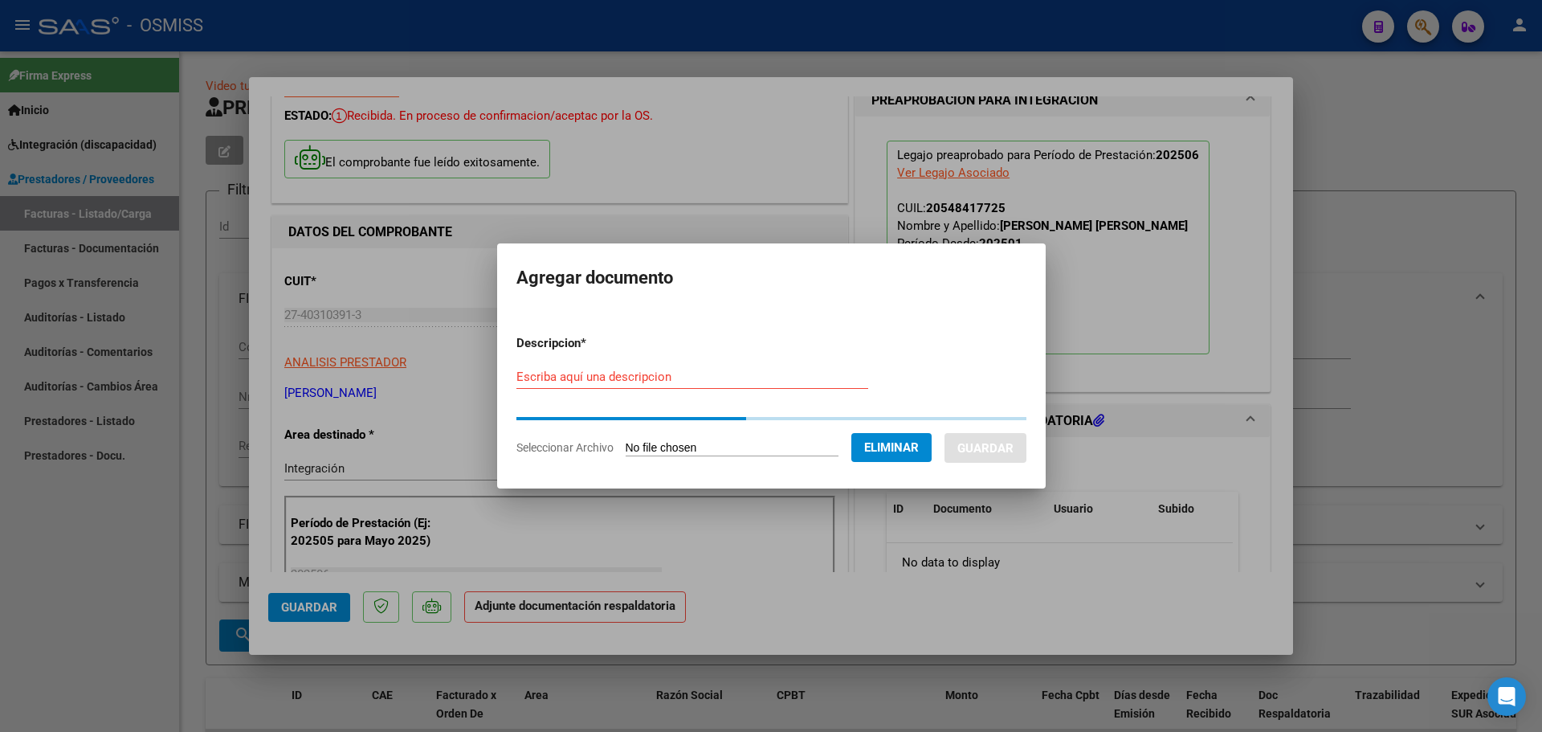
click at [584, 374] on input "Escriba aquí una descripcion" at bounding box center [692, 376] width 352 height 14
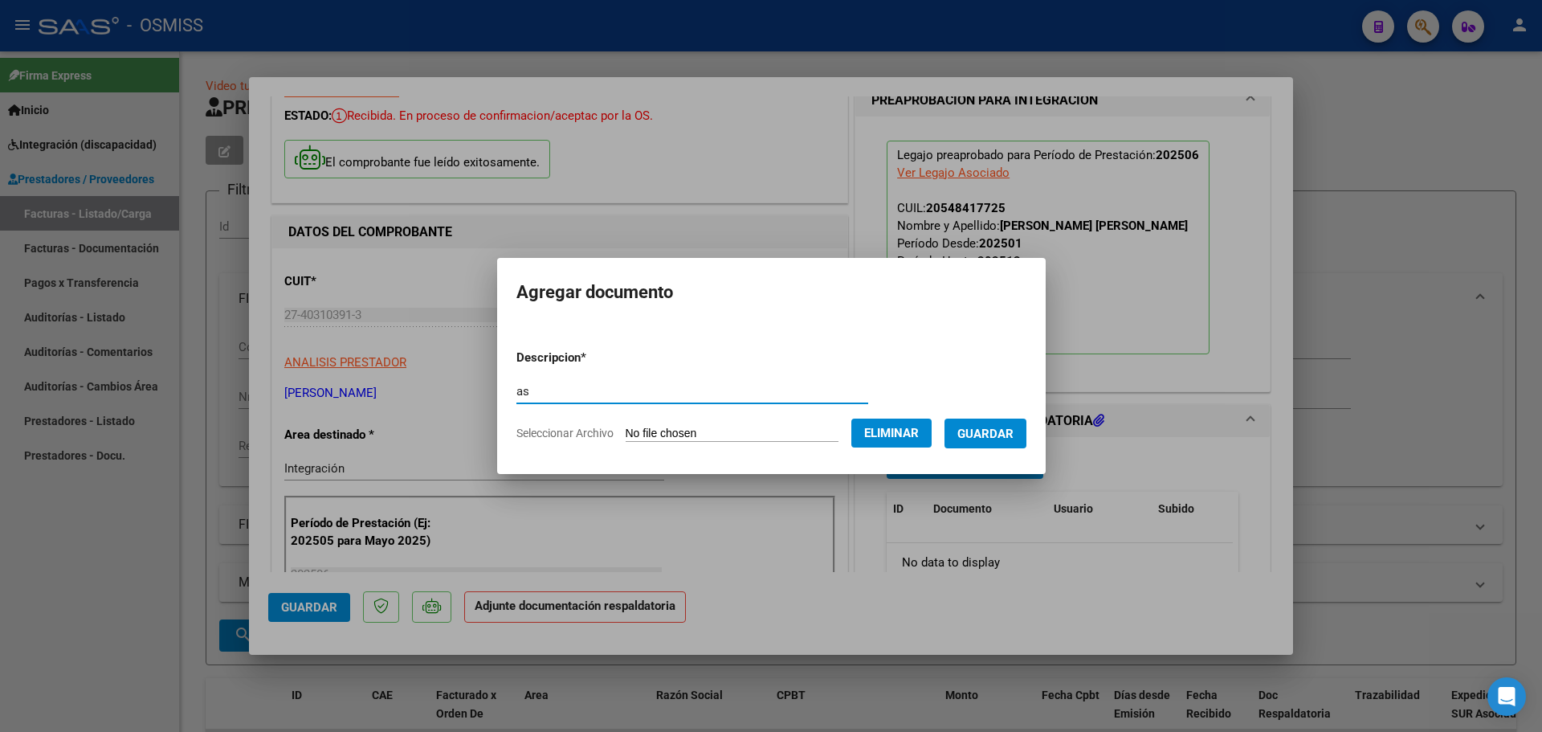
type input "as"
click at [1008, 435] on span "Guardar" at bounding box center [985, 434] width 56 height 14
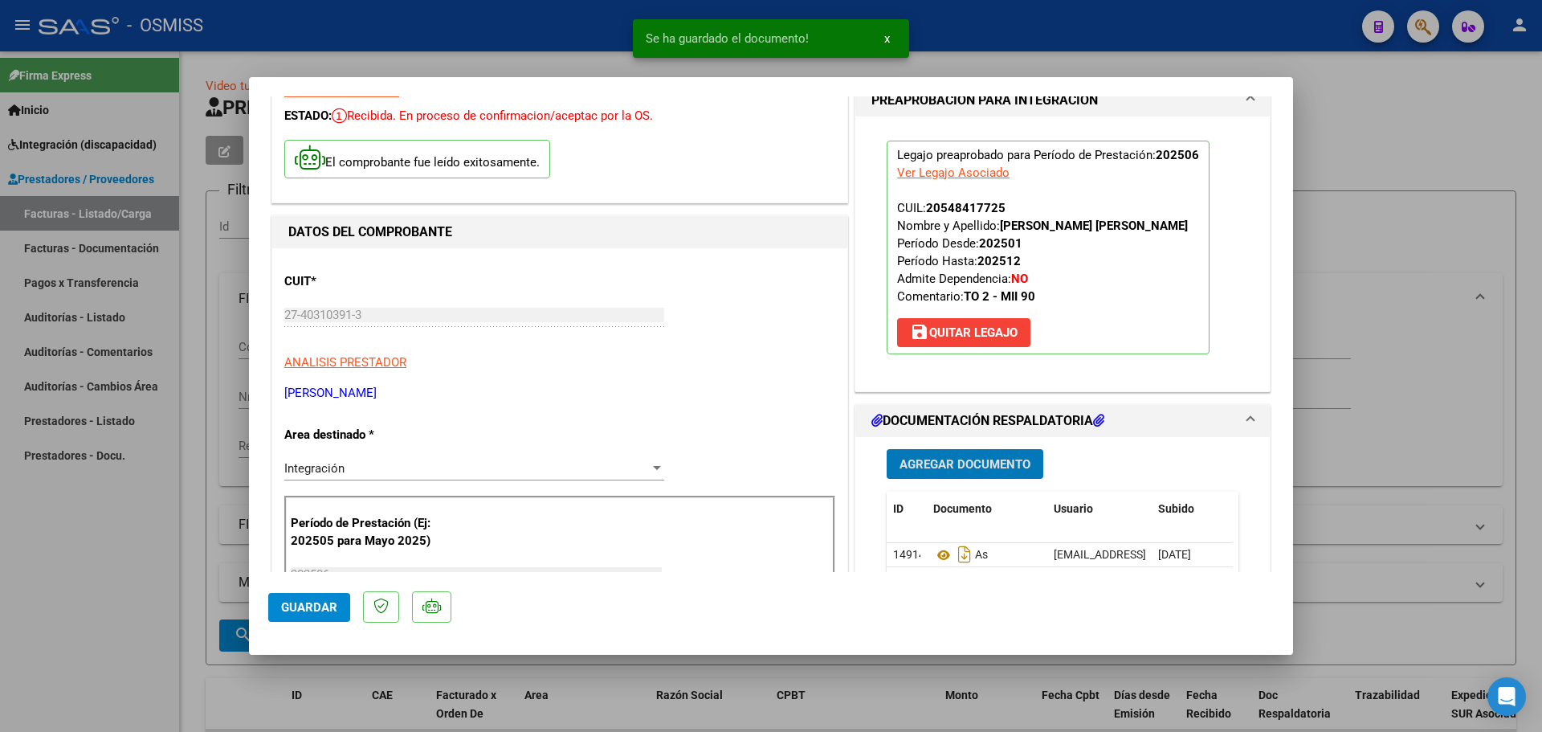
click at [308, 600] on span "Guardar" at bounding box center [309, 607] width 56 height 14
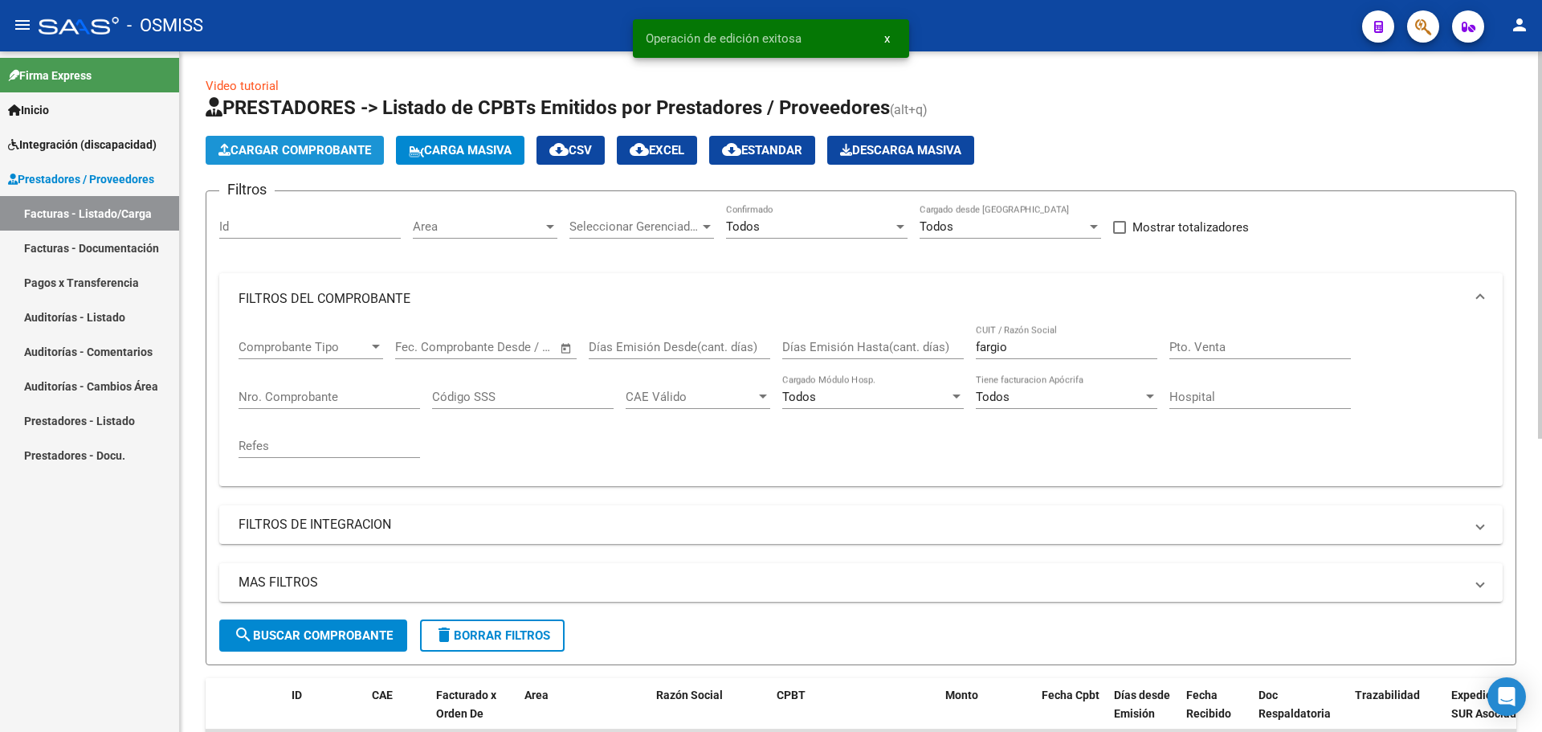
click at [327, 148] on span "Cargar Comprobante" at bounding box center [294, 150] width 153 height 14
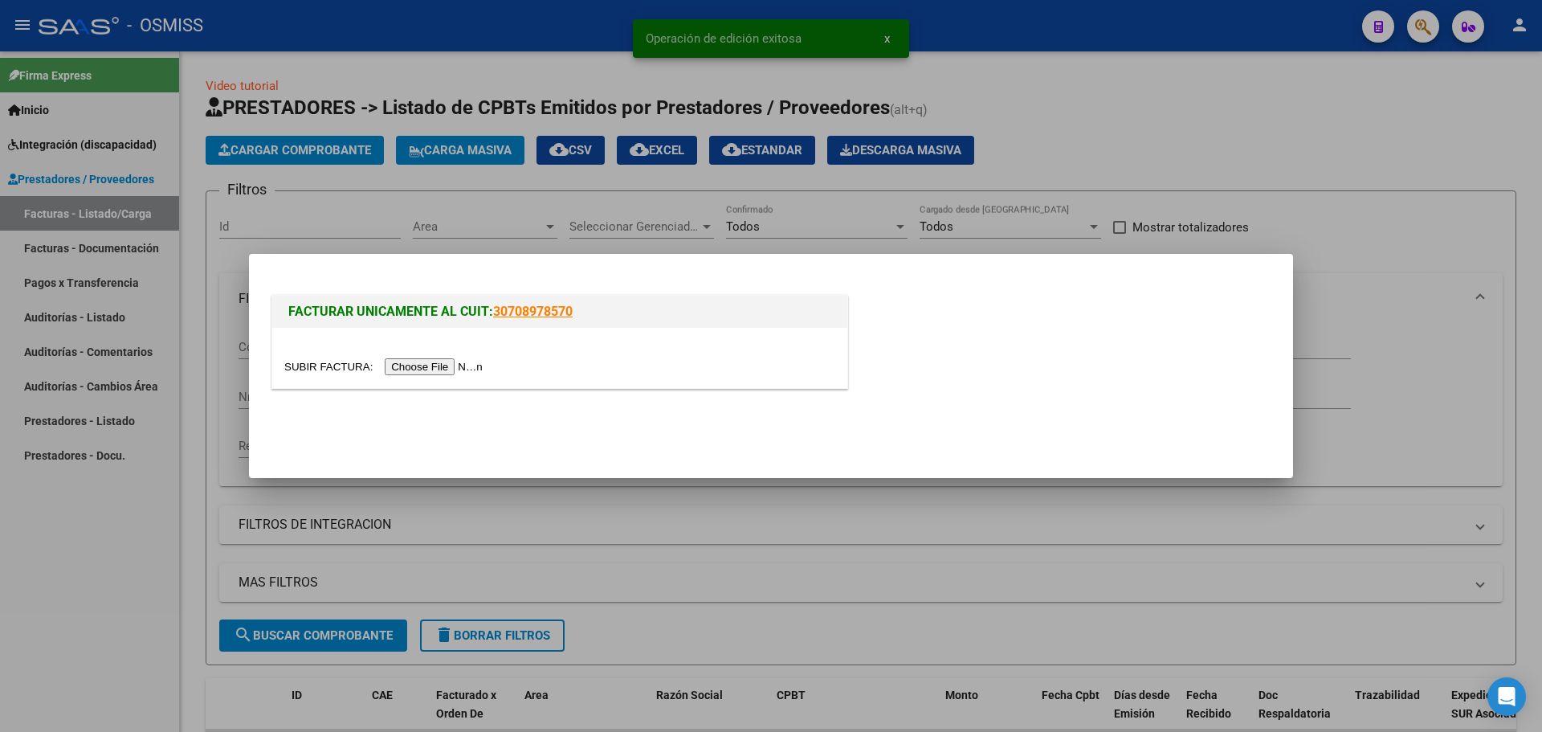
click at [451, 366] on input "file" at bounding box center [385, 366] width 203 height 17
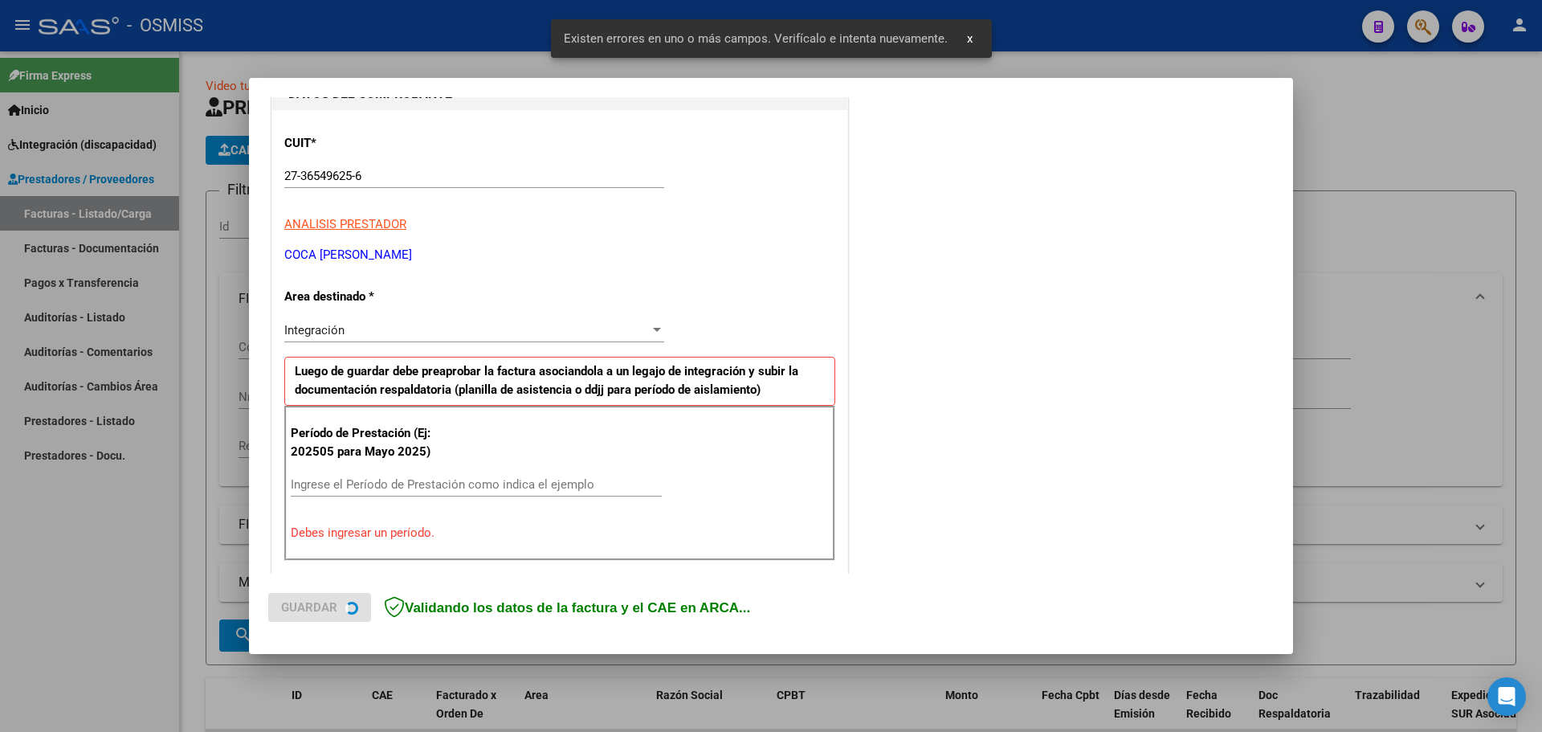
scroll to position [321, 0]
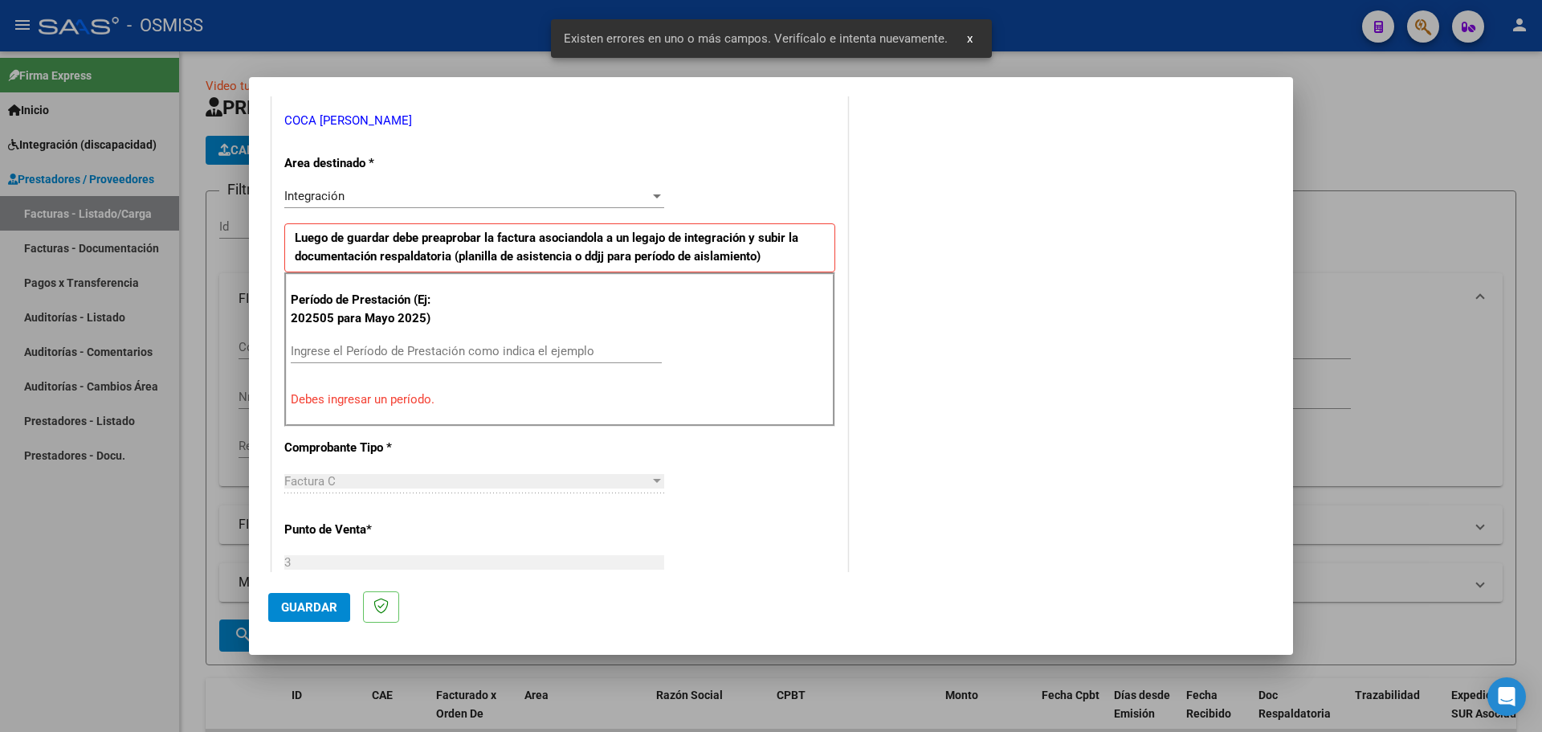
click at [365, 349] on input "Ingrese el Período de Prestación como indica el ejemplo" at bounding box center [476, 351] width 371 height 14
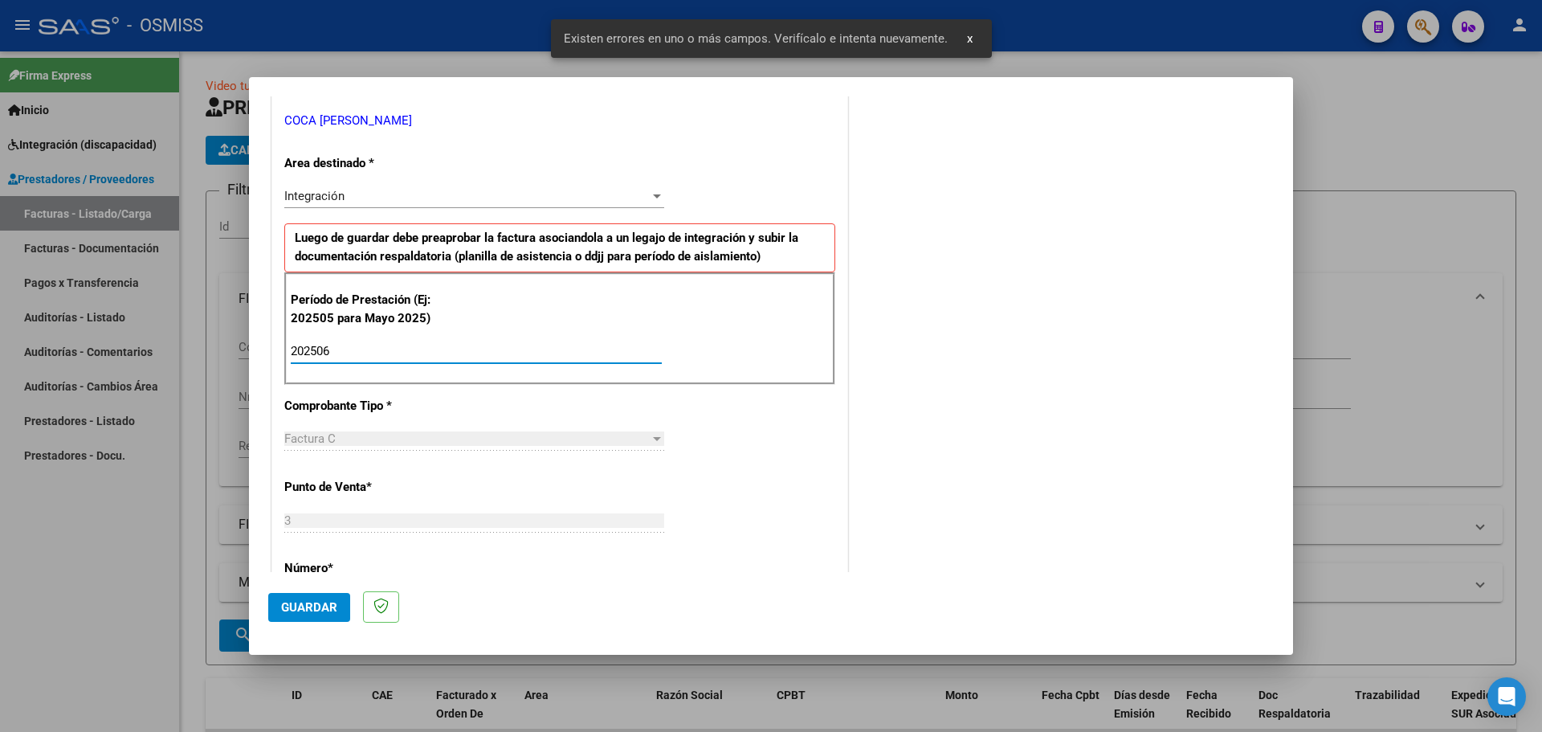
type input "202506"
click at [318, 598] on button "Guardar" at bounding box center [309, 607] width 82 height 29
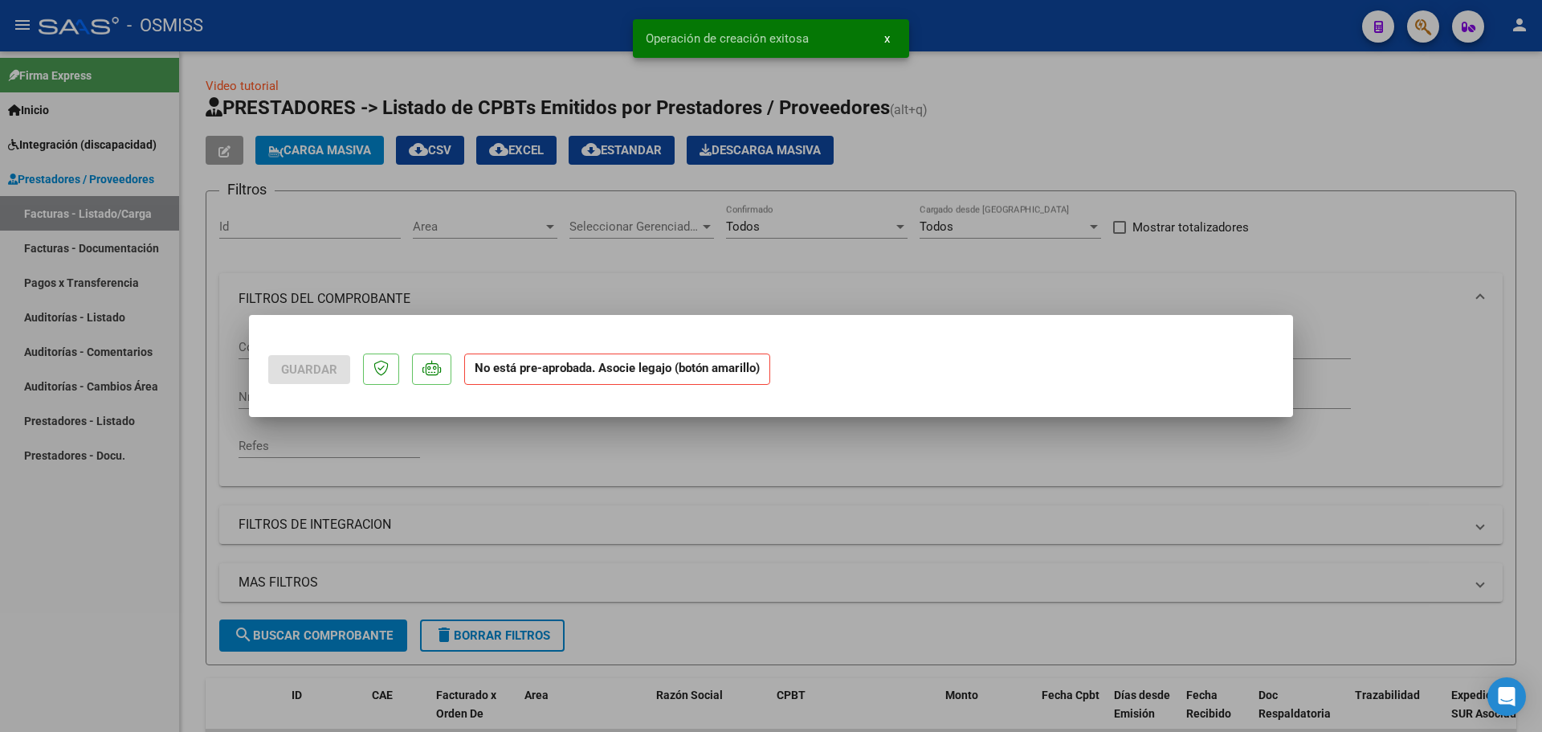
scroll to position [0, 0]
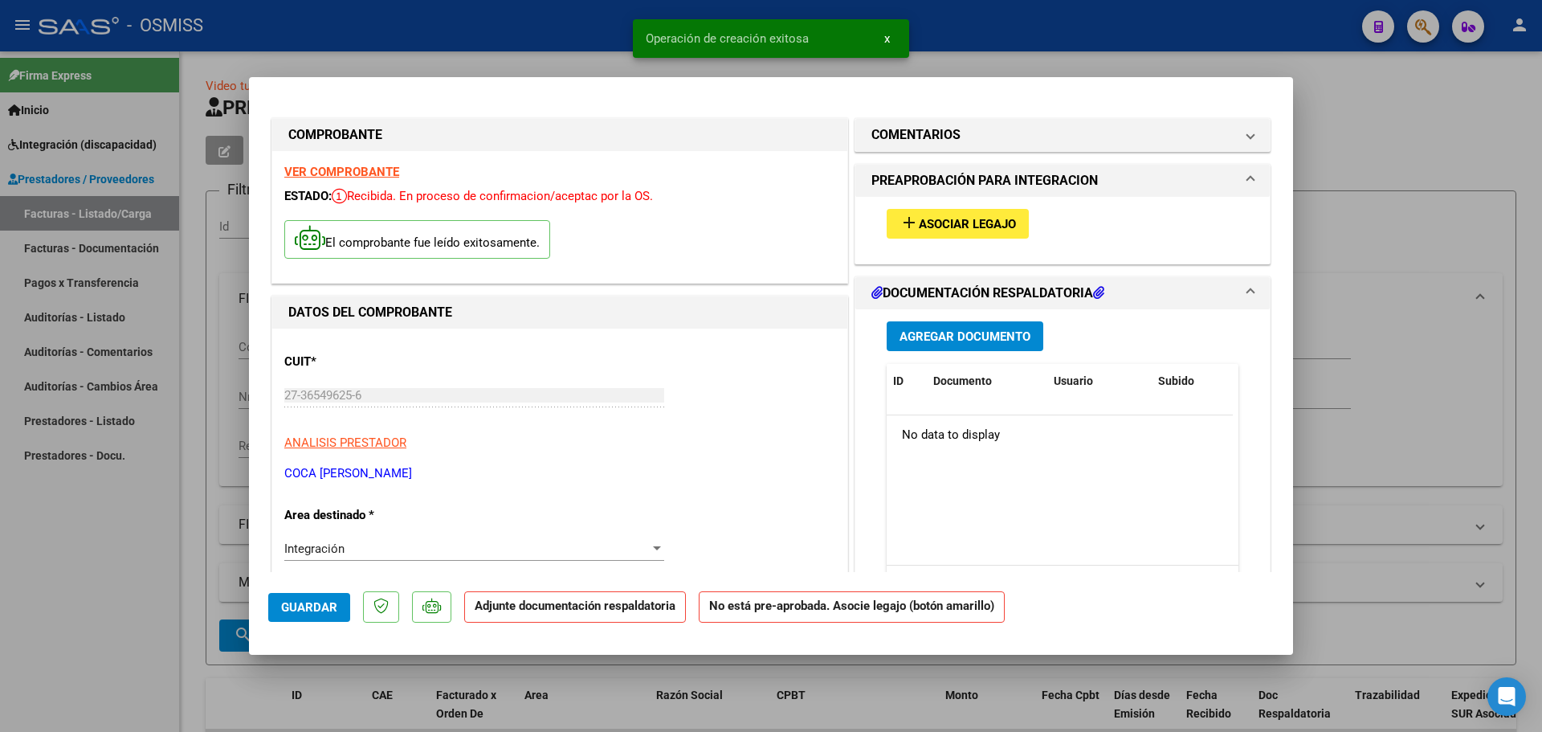
click at [932, 218] on span "Asociar Legajo" at bounding box center [967, 224] width 97 height 14
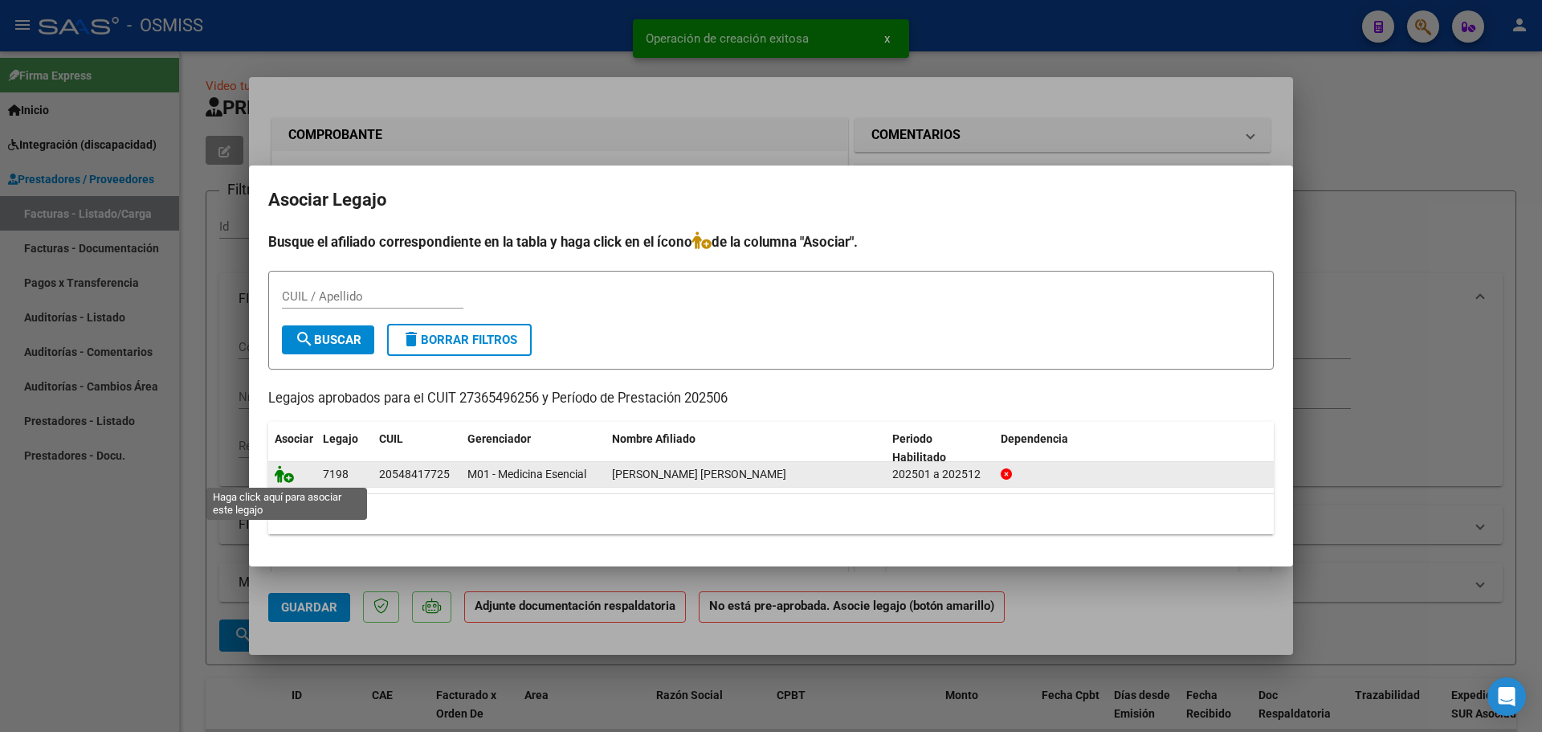
click at [283, 472] on icon at bounding box center [284, 474] width 19 height 18
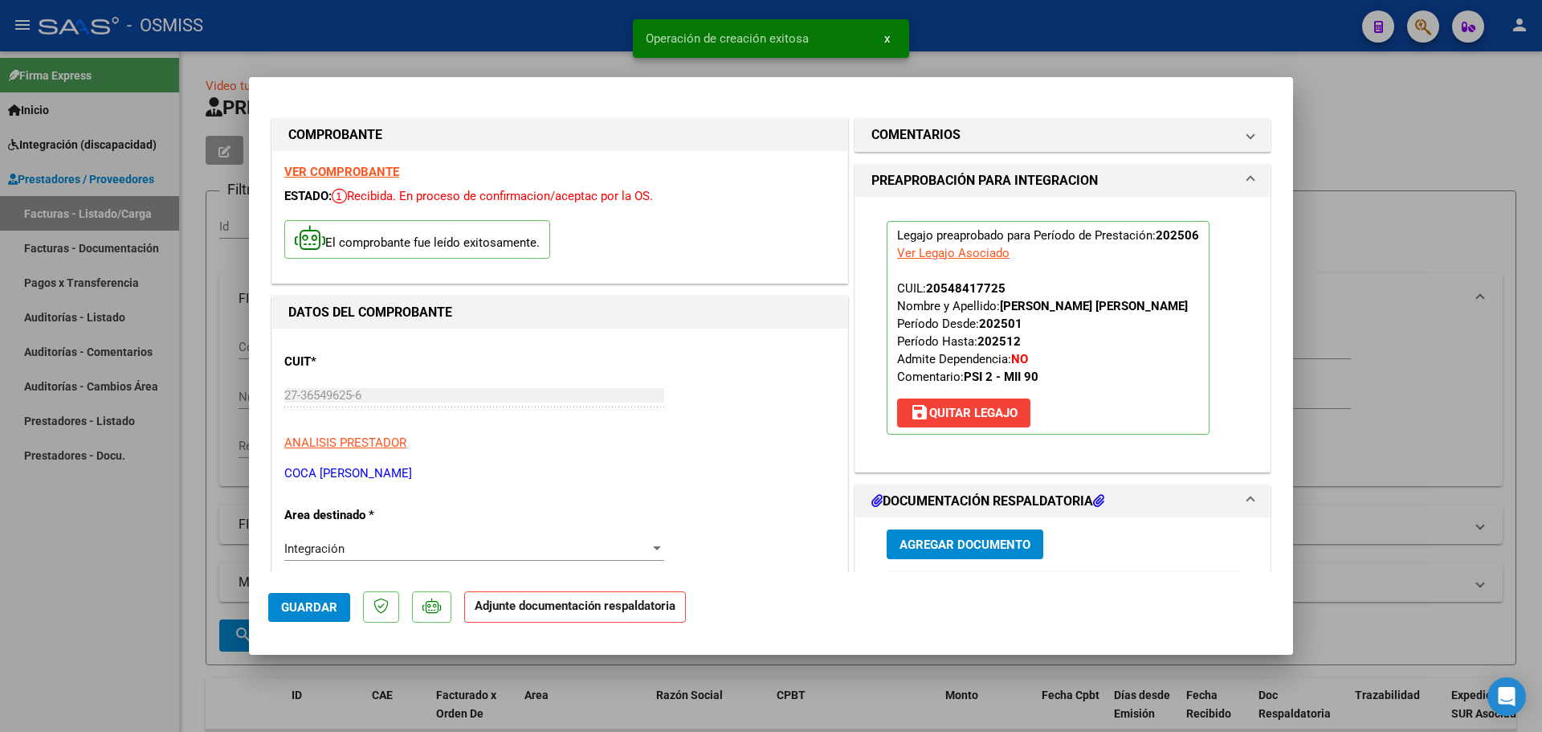
scroll to position [161, 0]
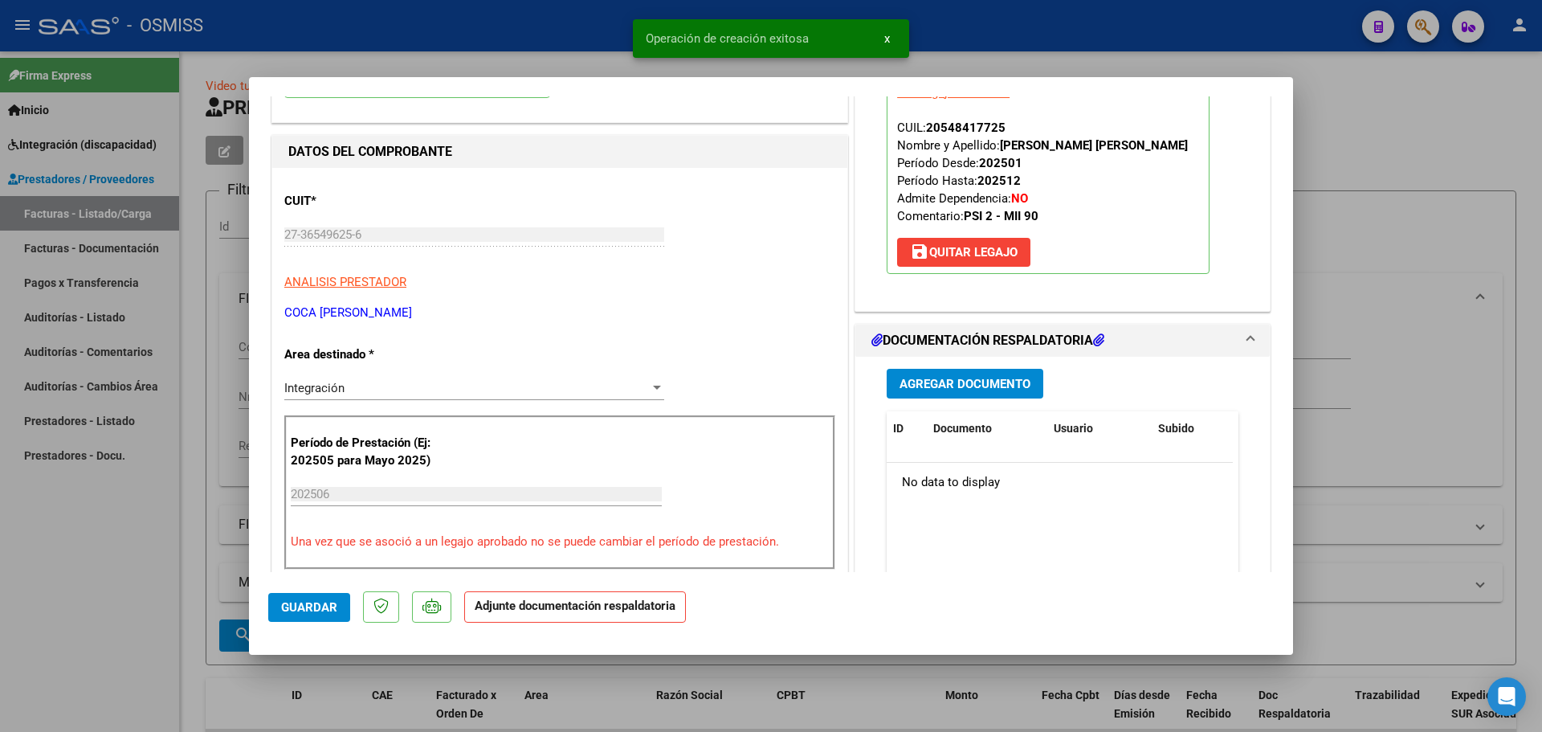
click at [980, 379] on span "Agregar Documento" at bounding box center [965, 384] width 131 height 14
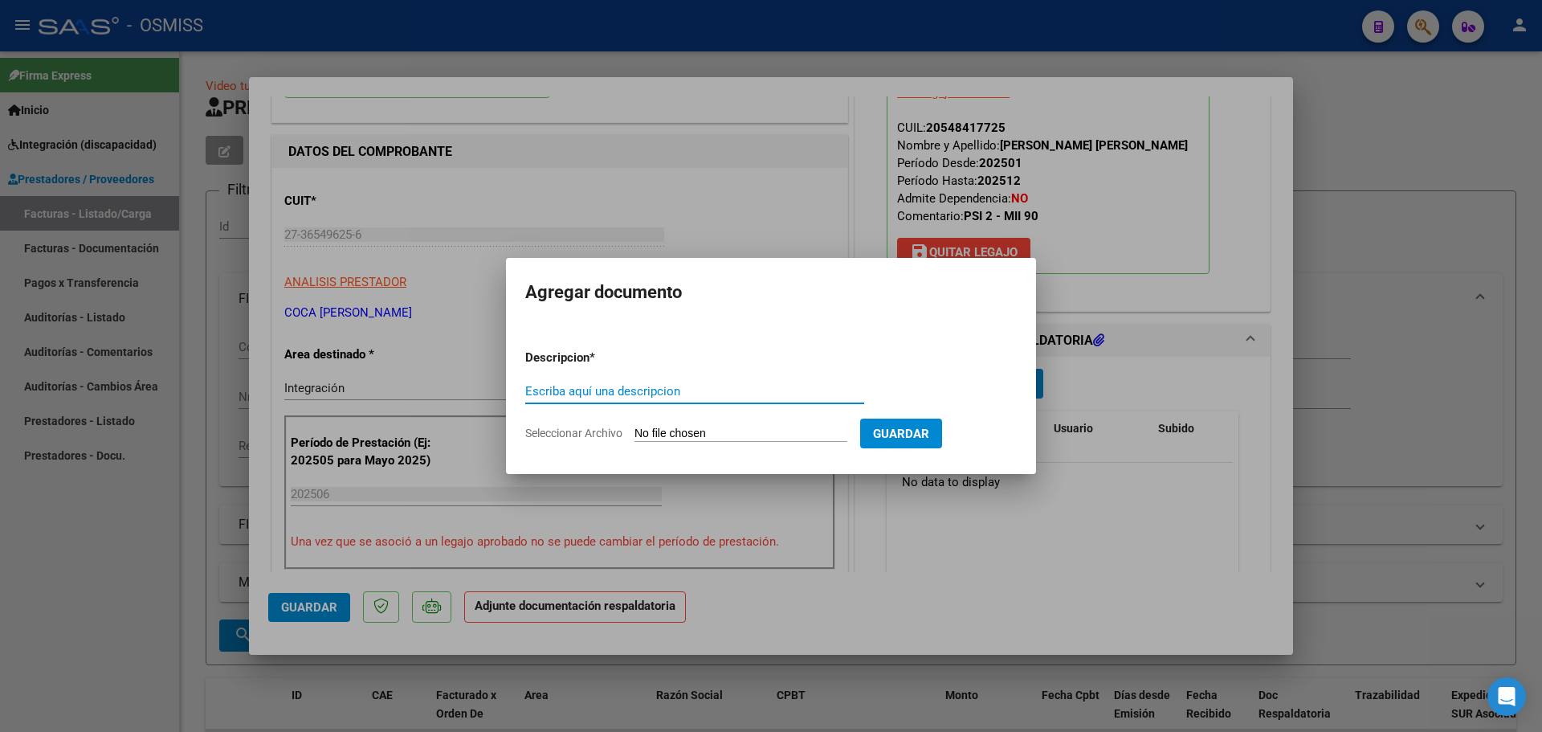
click at [727, 435] on input "Seleccionar Archivo" at bounding box center [741, 434] width 213 height 15
type input "C:\fakepath\PS PLANILLA E INFO.pdf"
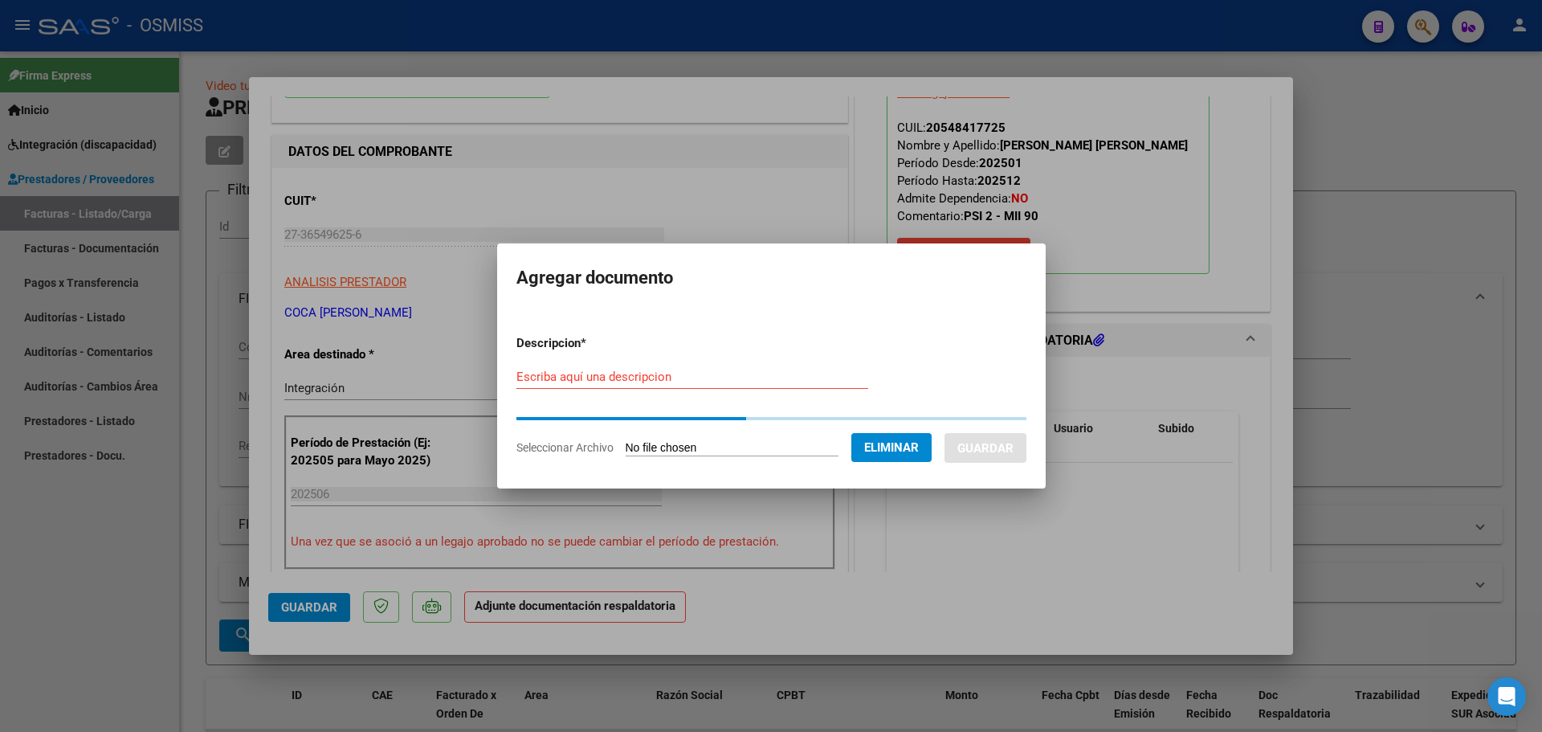
click at [603, 376] on form "Descripcion * Escriba aquí una descripcion Seleccionar Archivo Eliminar Guardar" at bounding box center [771, 395] width 510 height 146
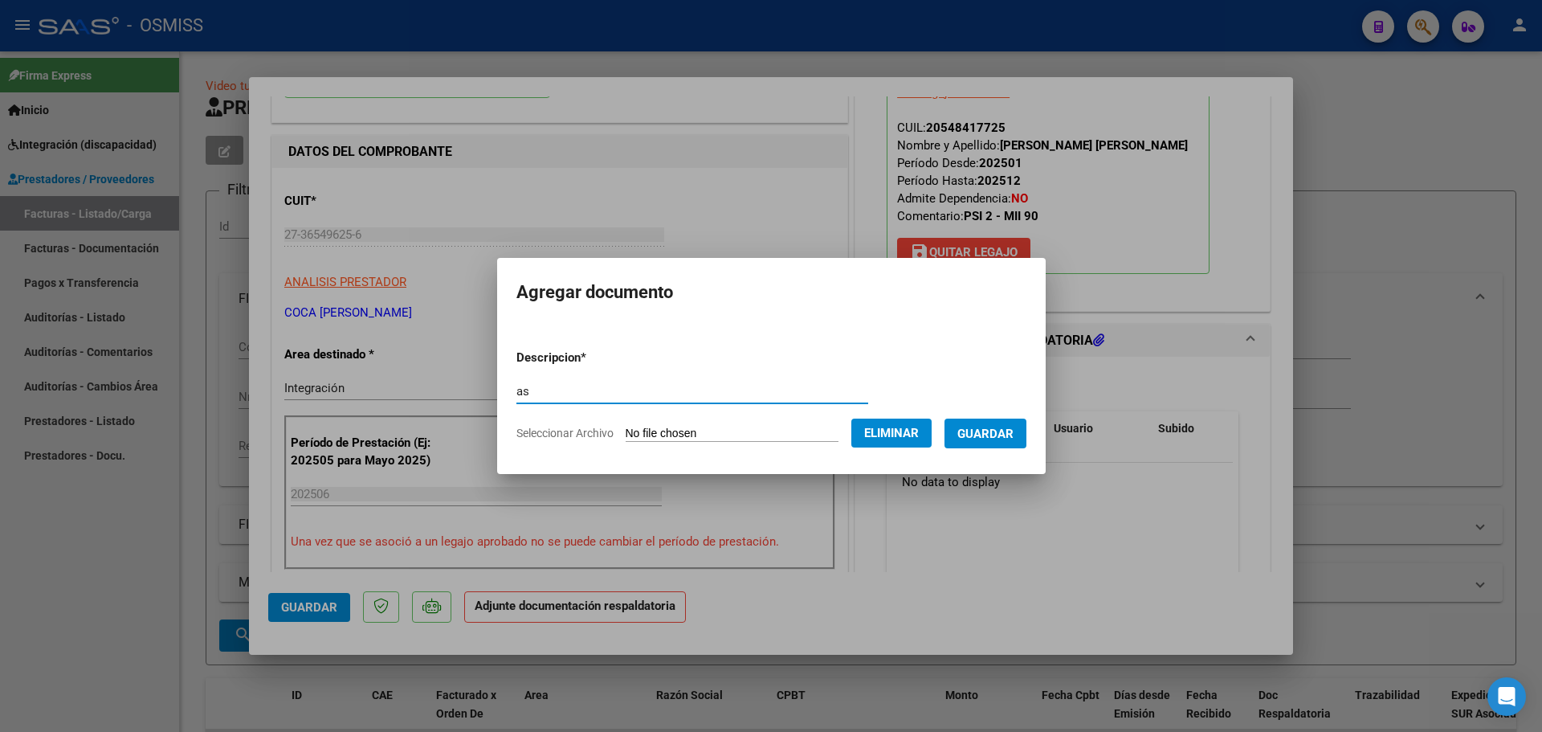
type input "as"
click at [1009, 433] on span "Guardar" at bounding box center [985, 434] width 56 height 14
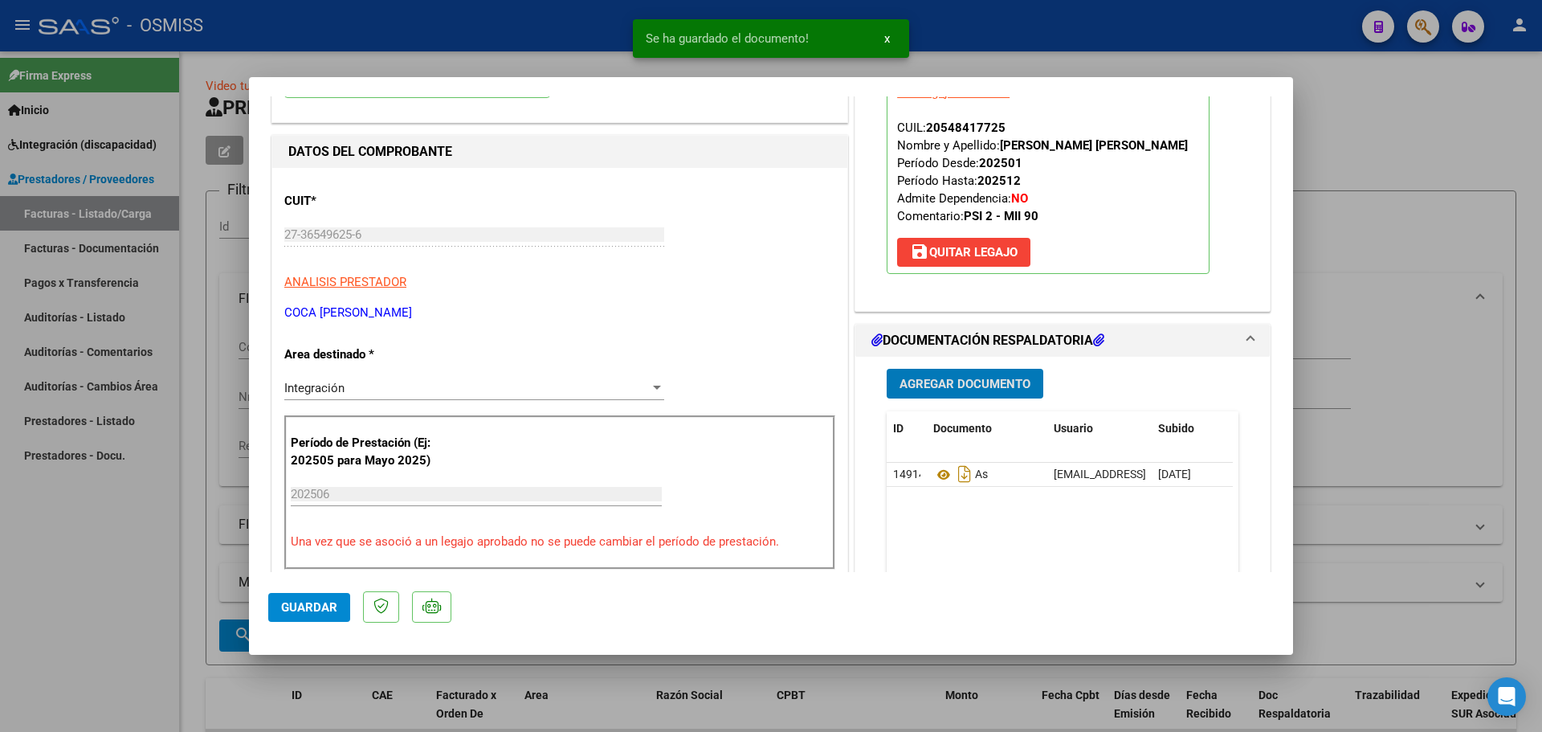
click at [311, 610] on span "Guardar" at bounding box center [309, 607] width 56 height 14
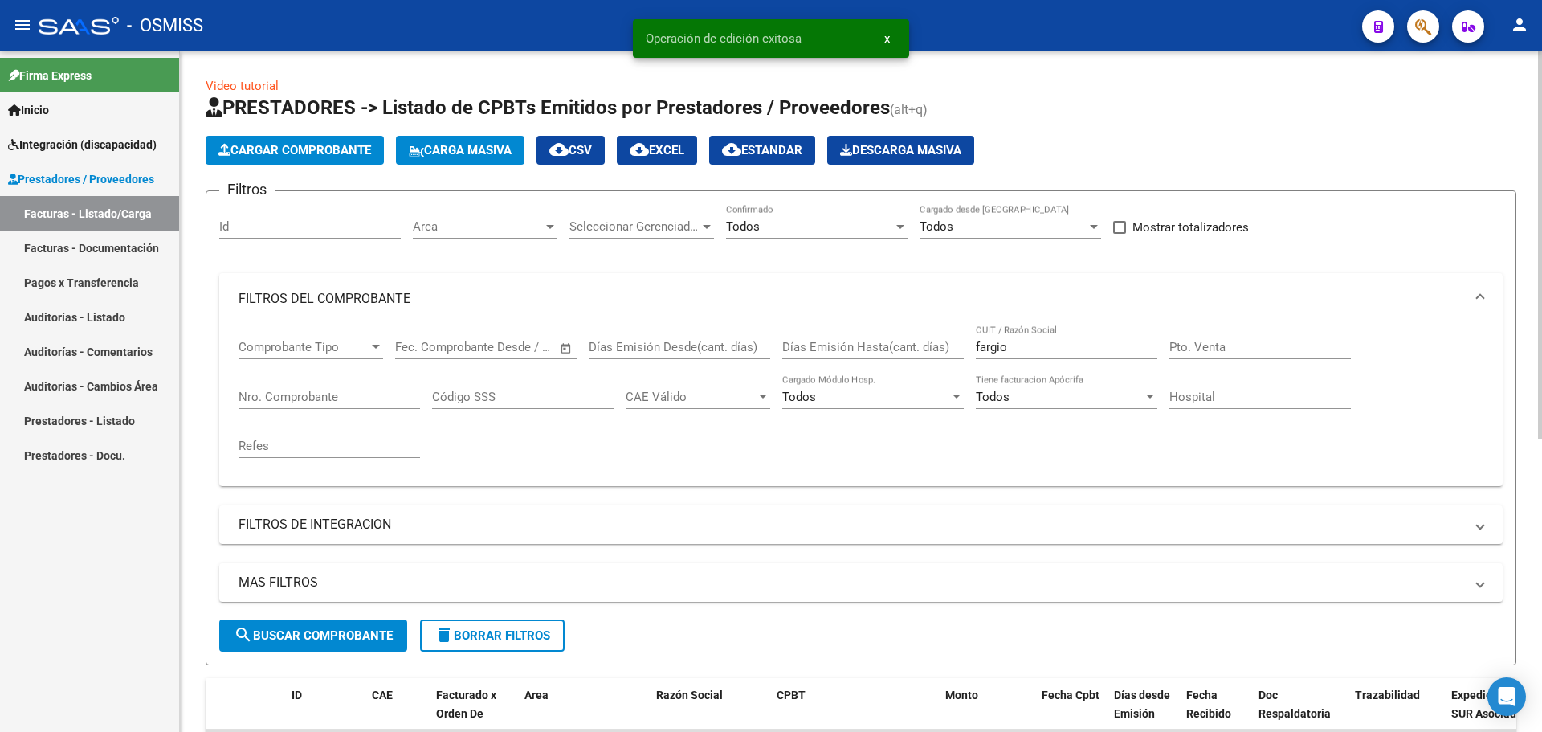
click at [329, 145] on span "Cargar Comprobante" at bounding box center [294, 150] width 153 height 14
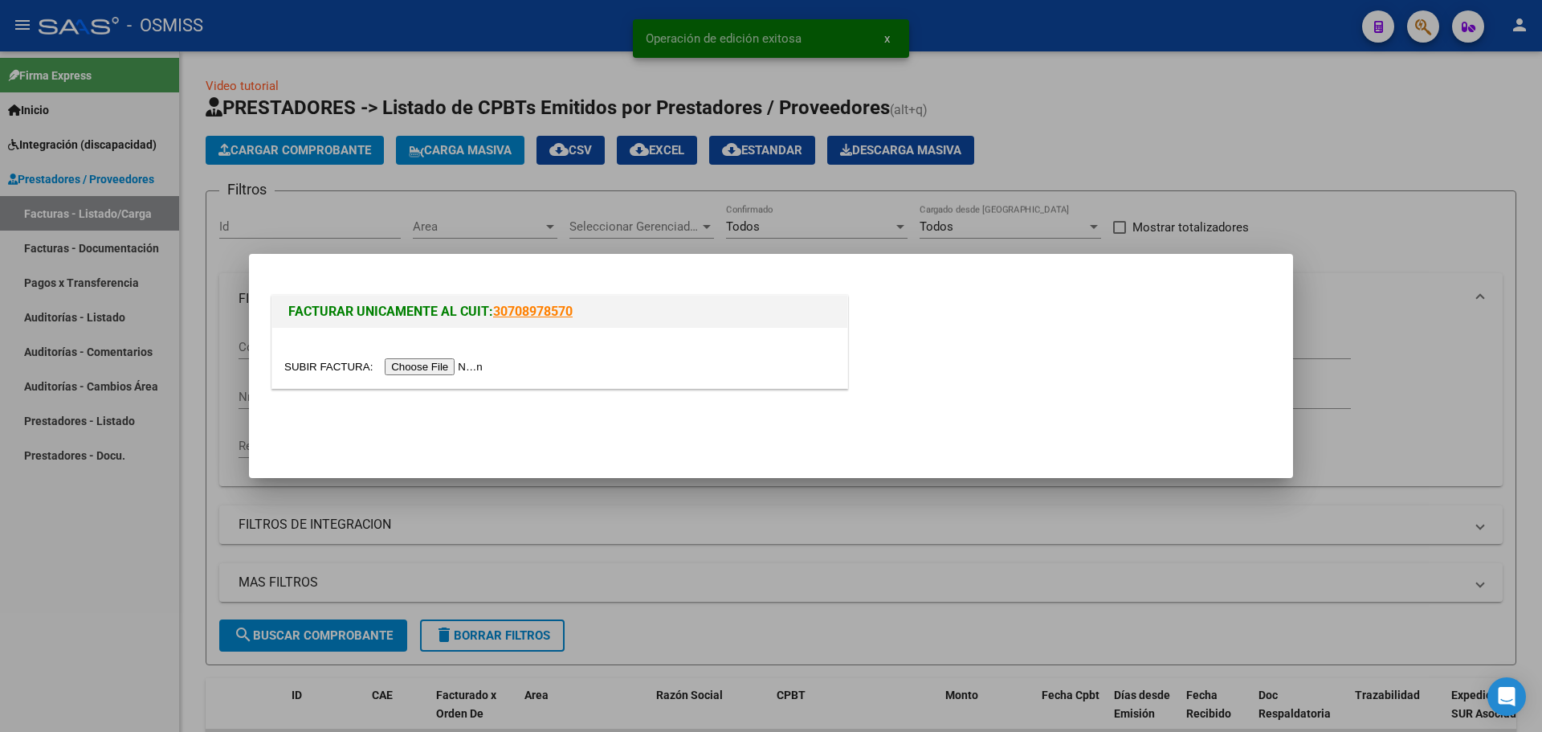
click at [451, 365] on input "file" at bounding box center [385, 366] width 203 height 17
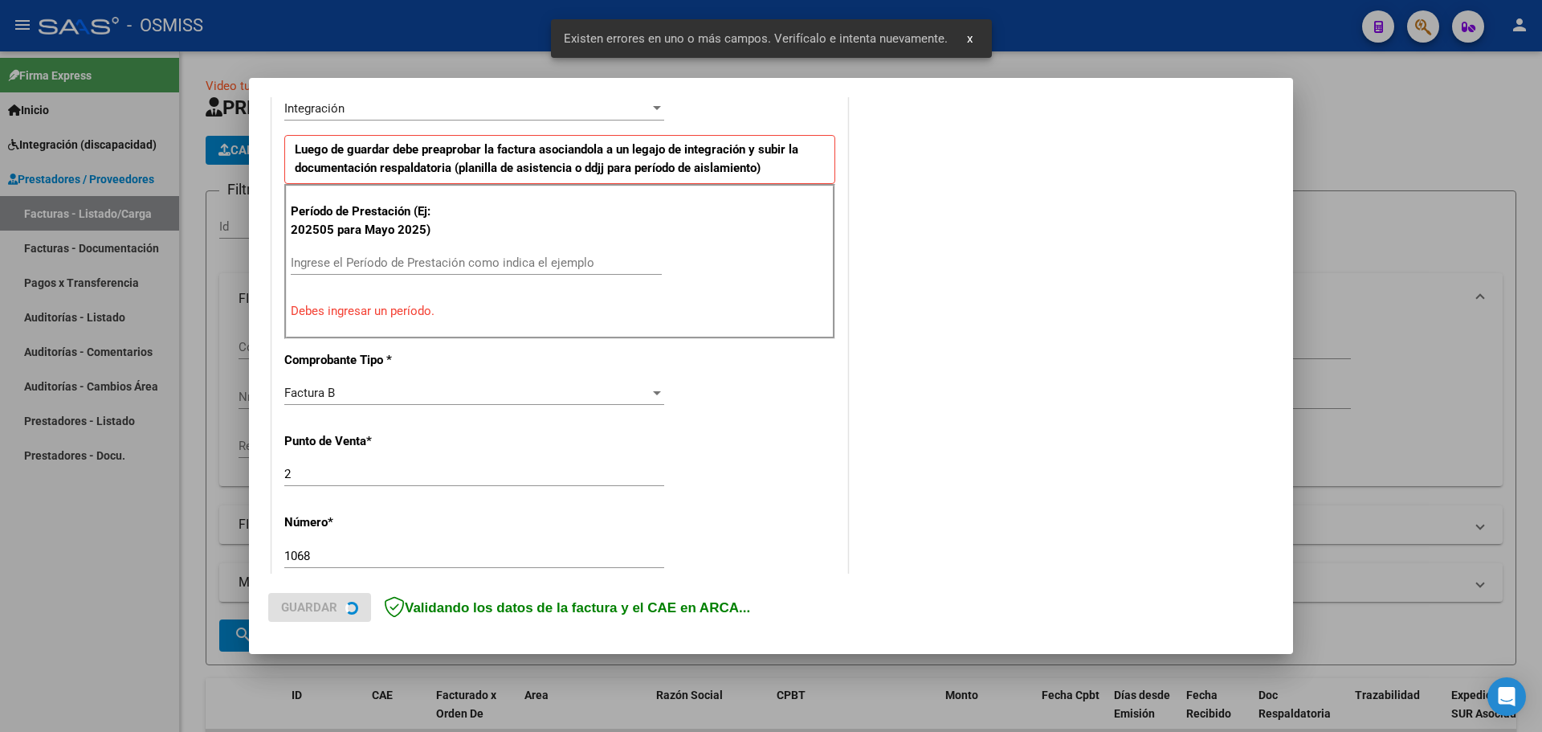
scroll to position [482, 0]
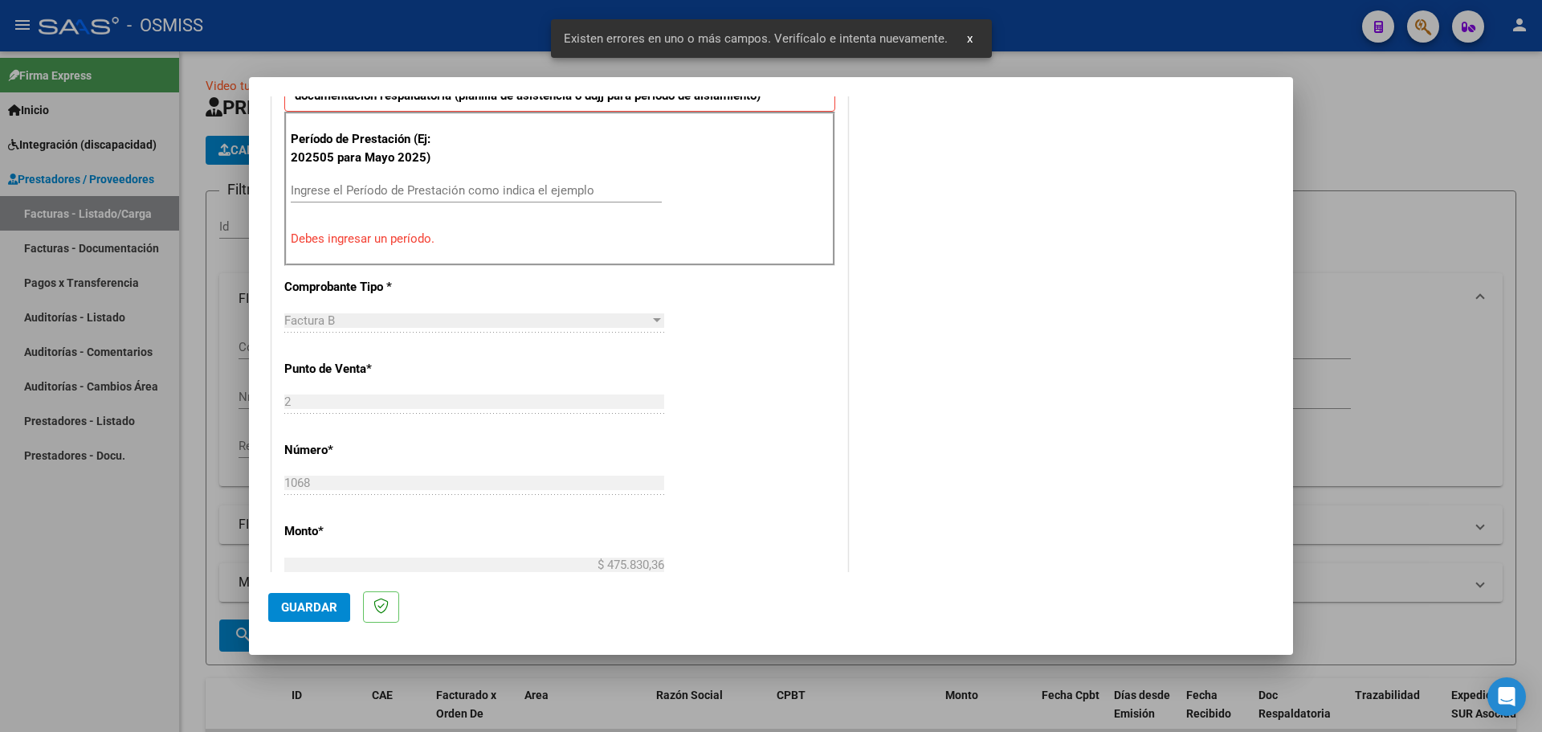
click at [385, 178] on div "Ingrese el Período de Prestación como indica el ejemplo" at bounding box center [476, 190] width 371 height 24
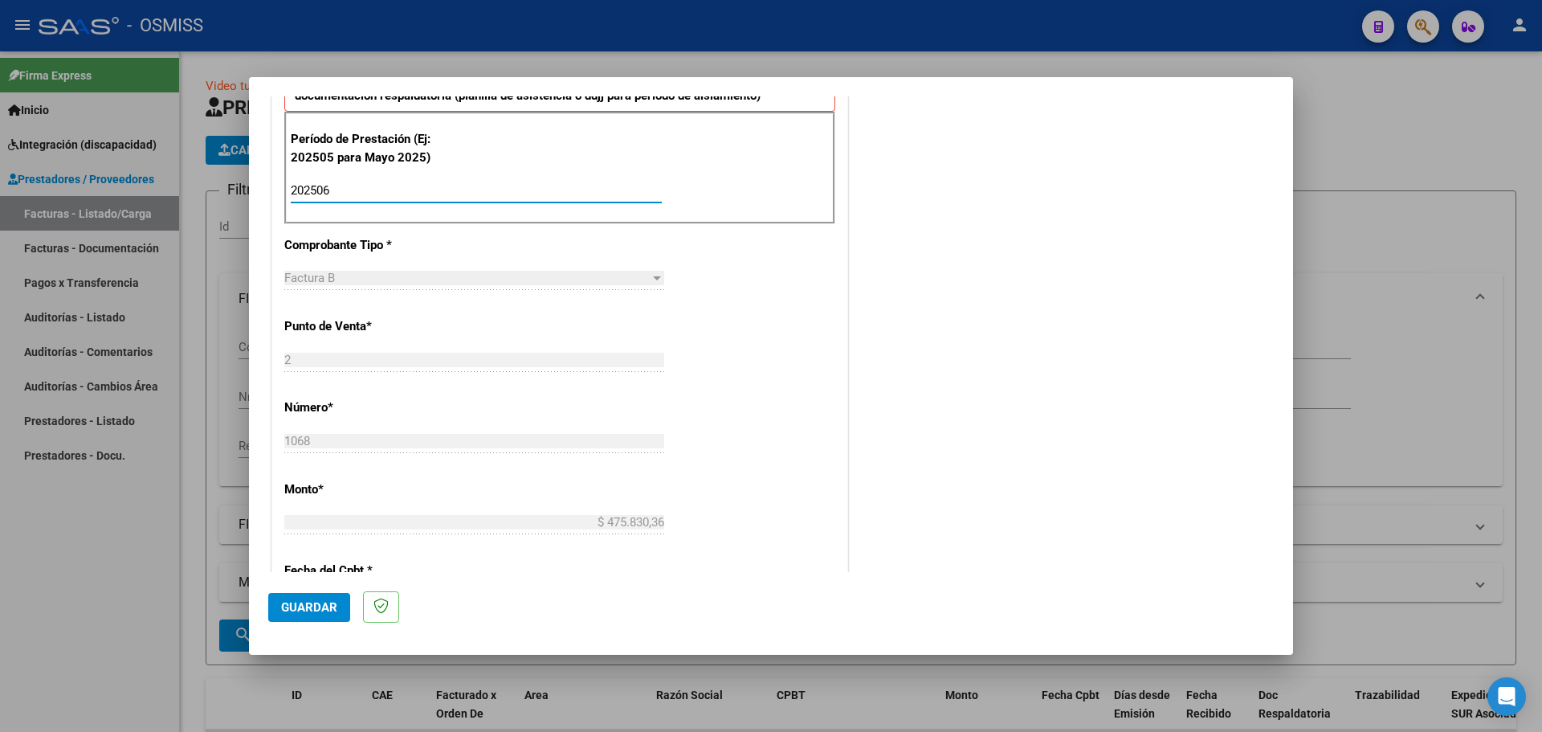
type input "202506"
click at [293, 604] on span "Guardar" at bounding box center [309, 607] width 56 height 14
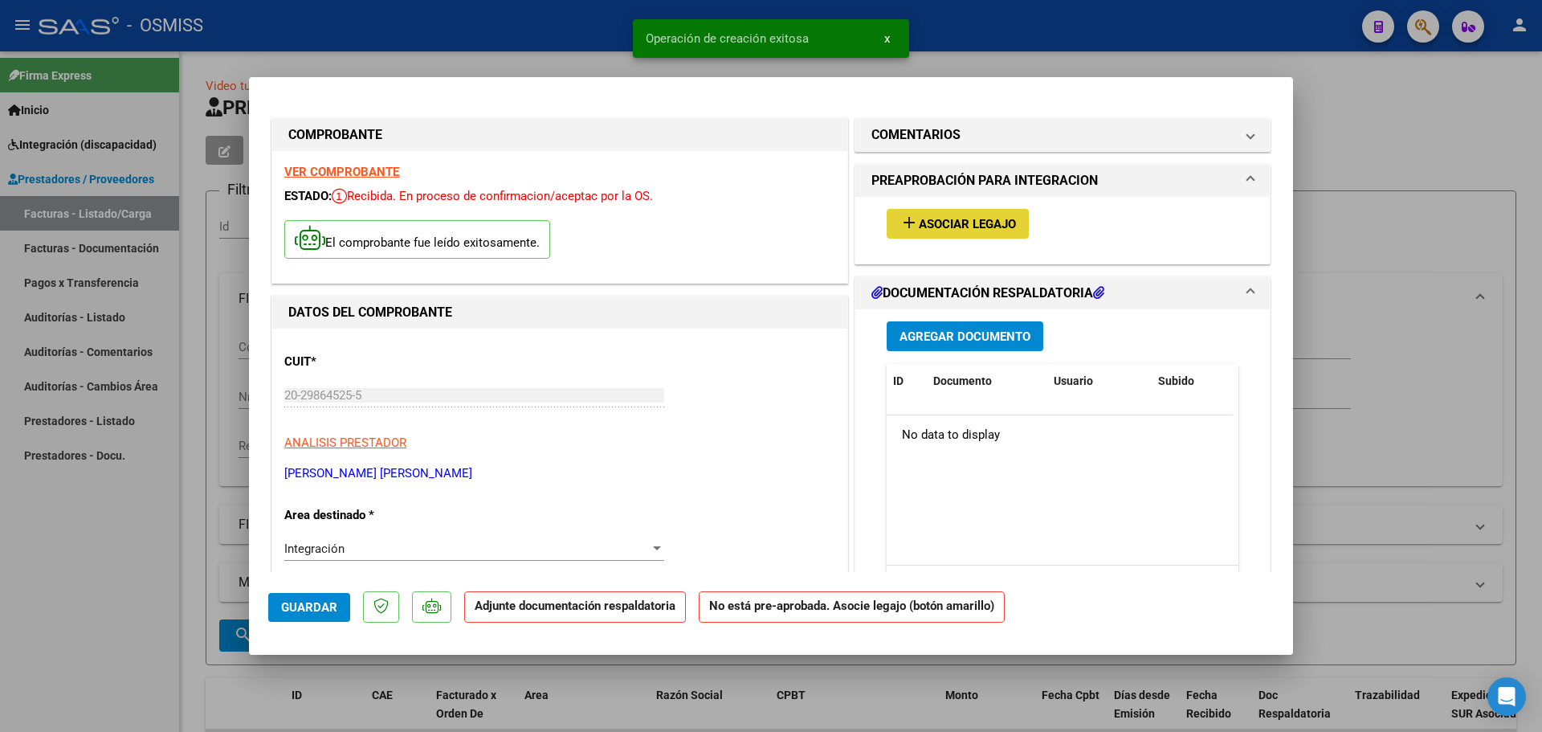
click at [961, 218] on span "Asociar Legajo" at bounding box center [967, 224] width 97 height 14
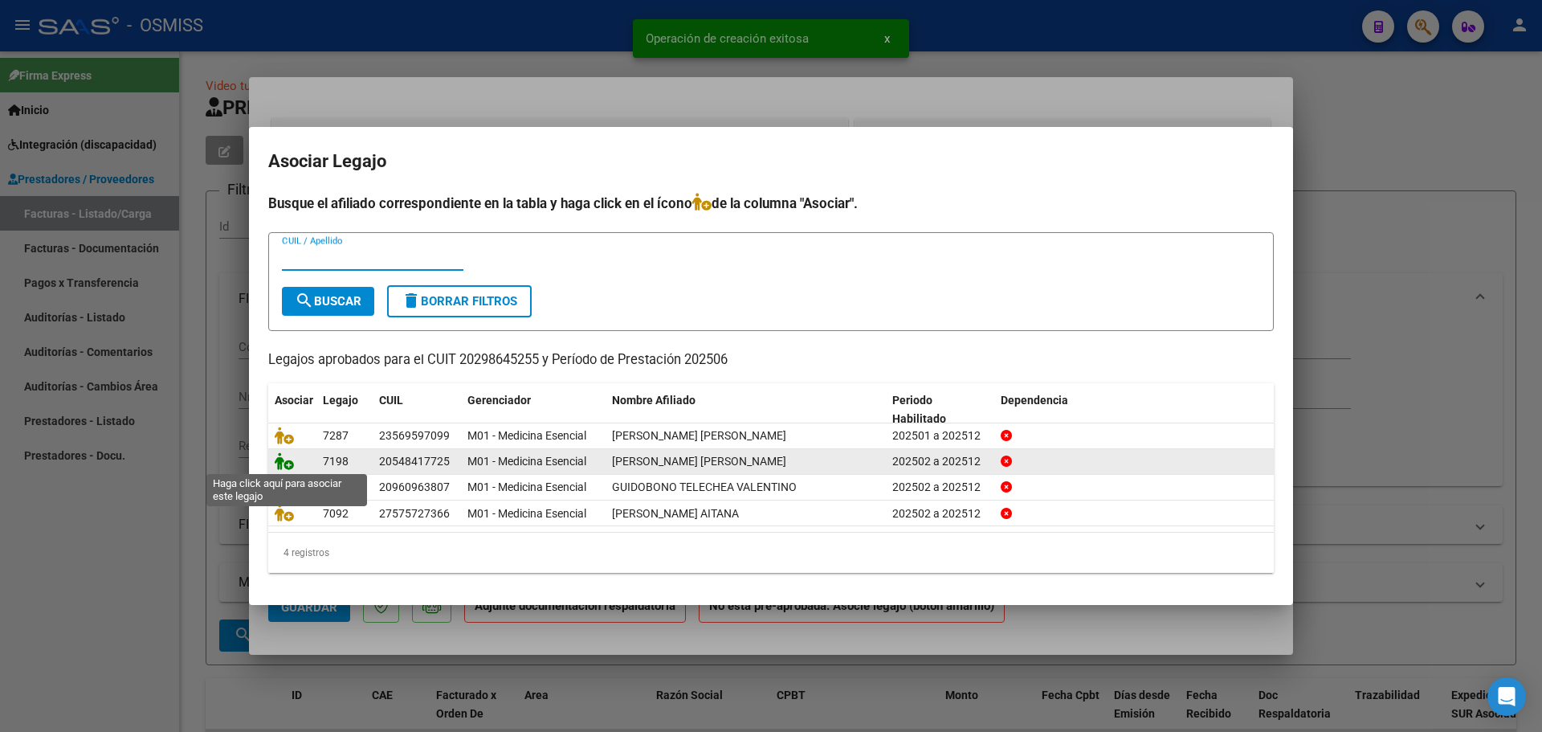
click at [282, 461] on icon at bounding box center [284, 461] width 19 height 18
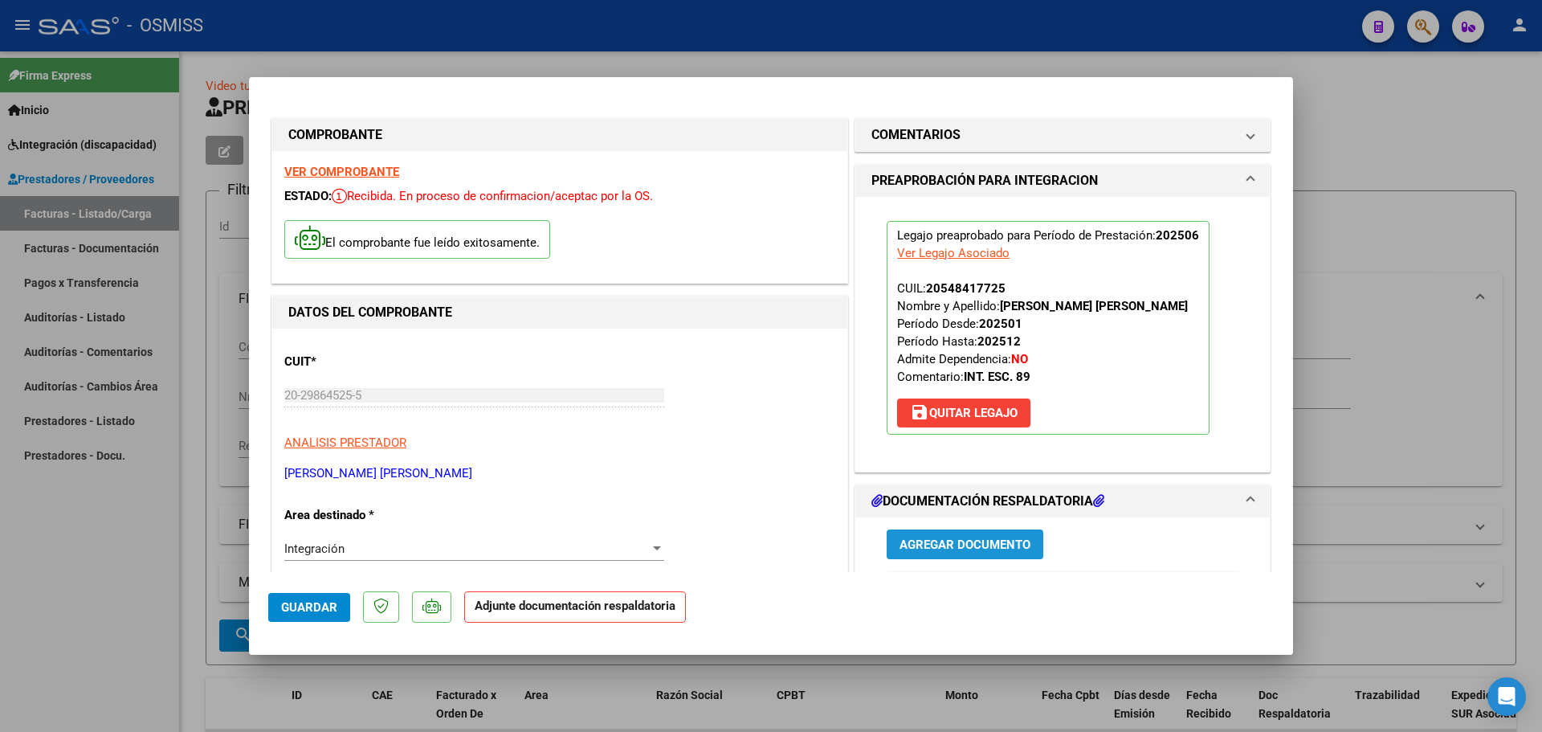
click at [932, 553] on button "Agregar Documento" at bounding box center [965, 544] width 157 height 30
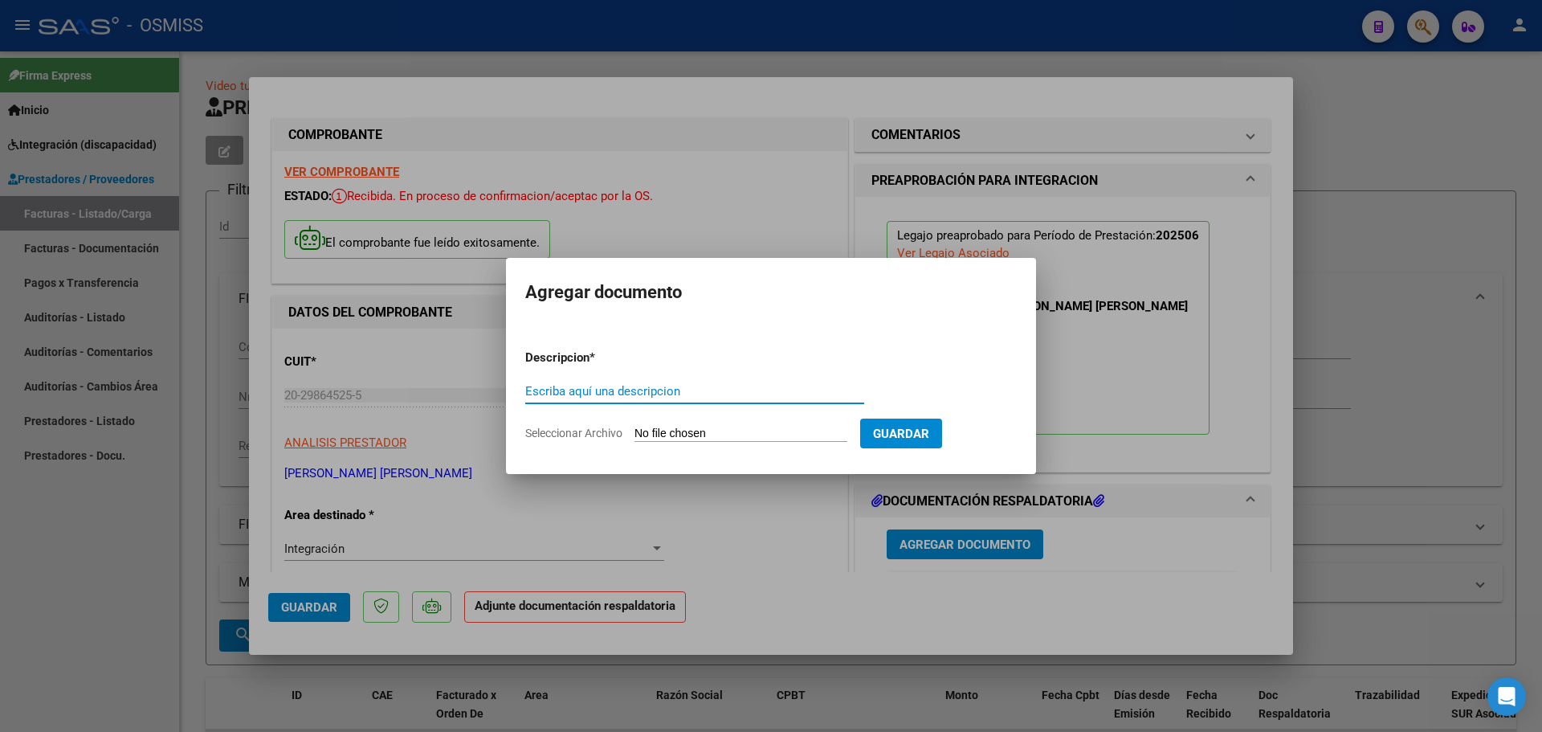
click at [722, 440] on input "Seleccionar Archivo" at bounding box center [741, 434] width 213 height 15
type input "C:\fakepath\SAIE PLANILLA E INFO.pdf"
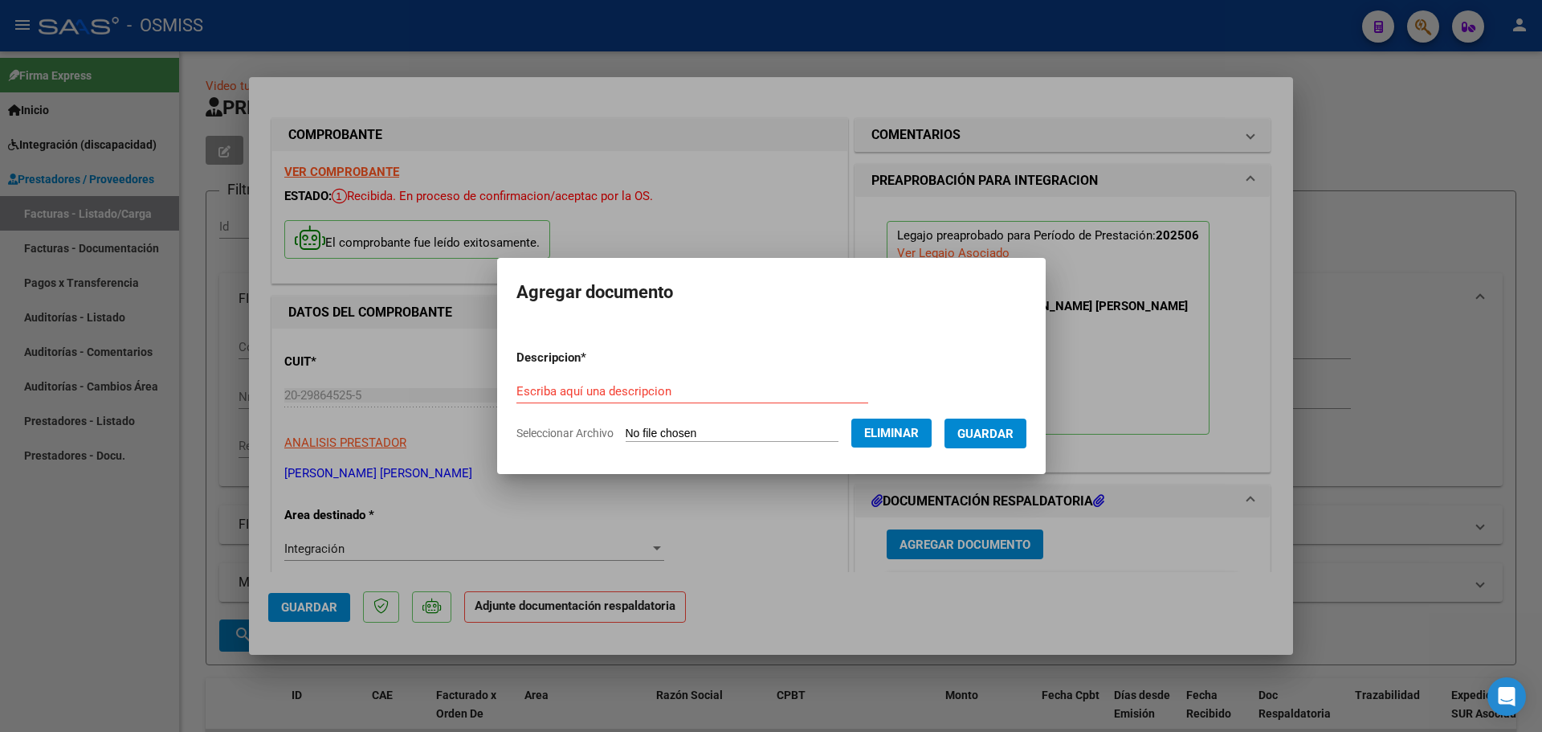
click at [533, 381] on div "Escriba aquí una descripcion" at bounding box center [692, 391] width 352 height 24
type input "as"
drag, startPoint x: 1026, startPoint y: 431, endPoint x: 1016, endPoint y: 437, distance: 11.2
click at [1014, 431] on span "Guardar" at bounding box center [985, 434] width 56 height 14
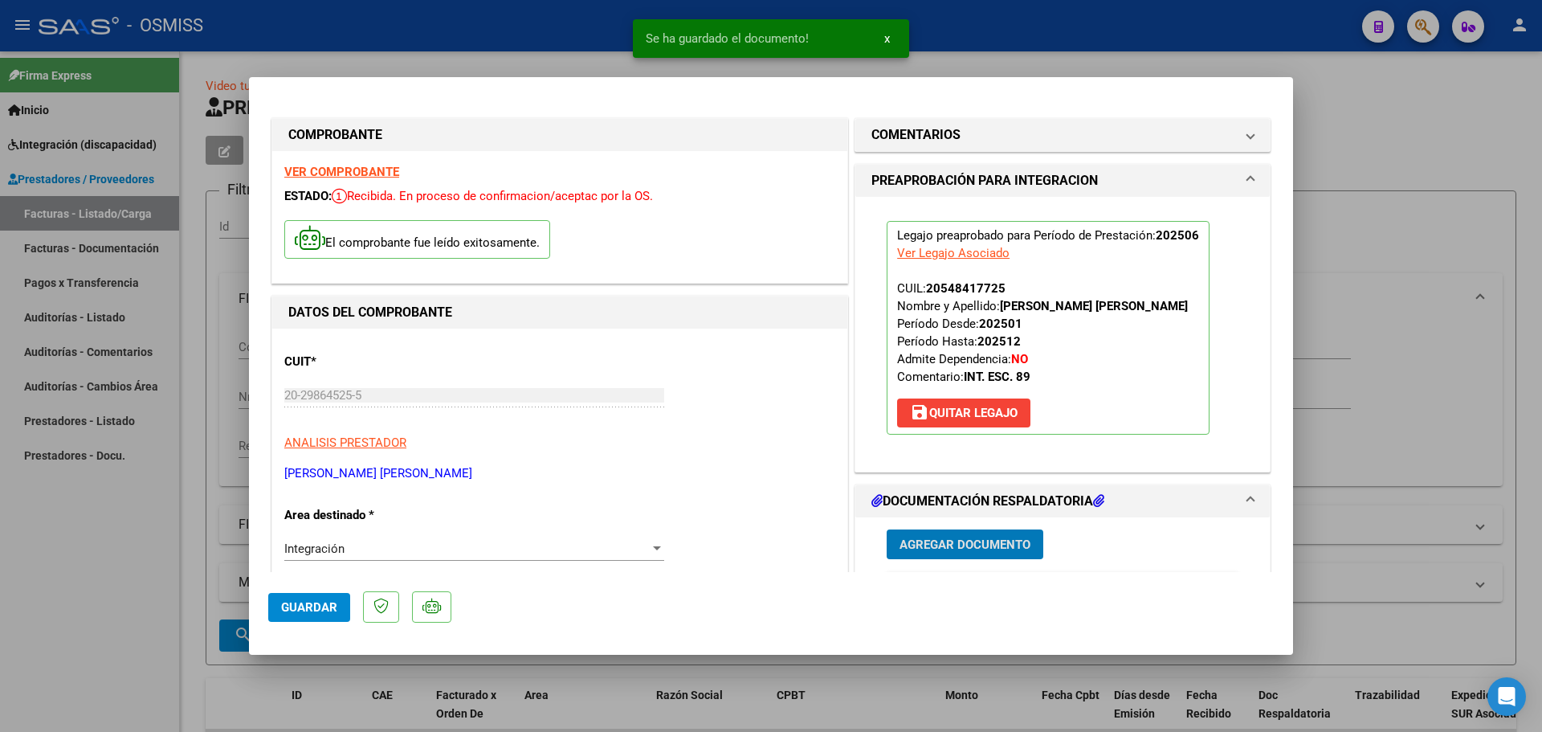
click at [320, 612] on span "Guardar" at bounding box center [309, 607] width 56 height 14
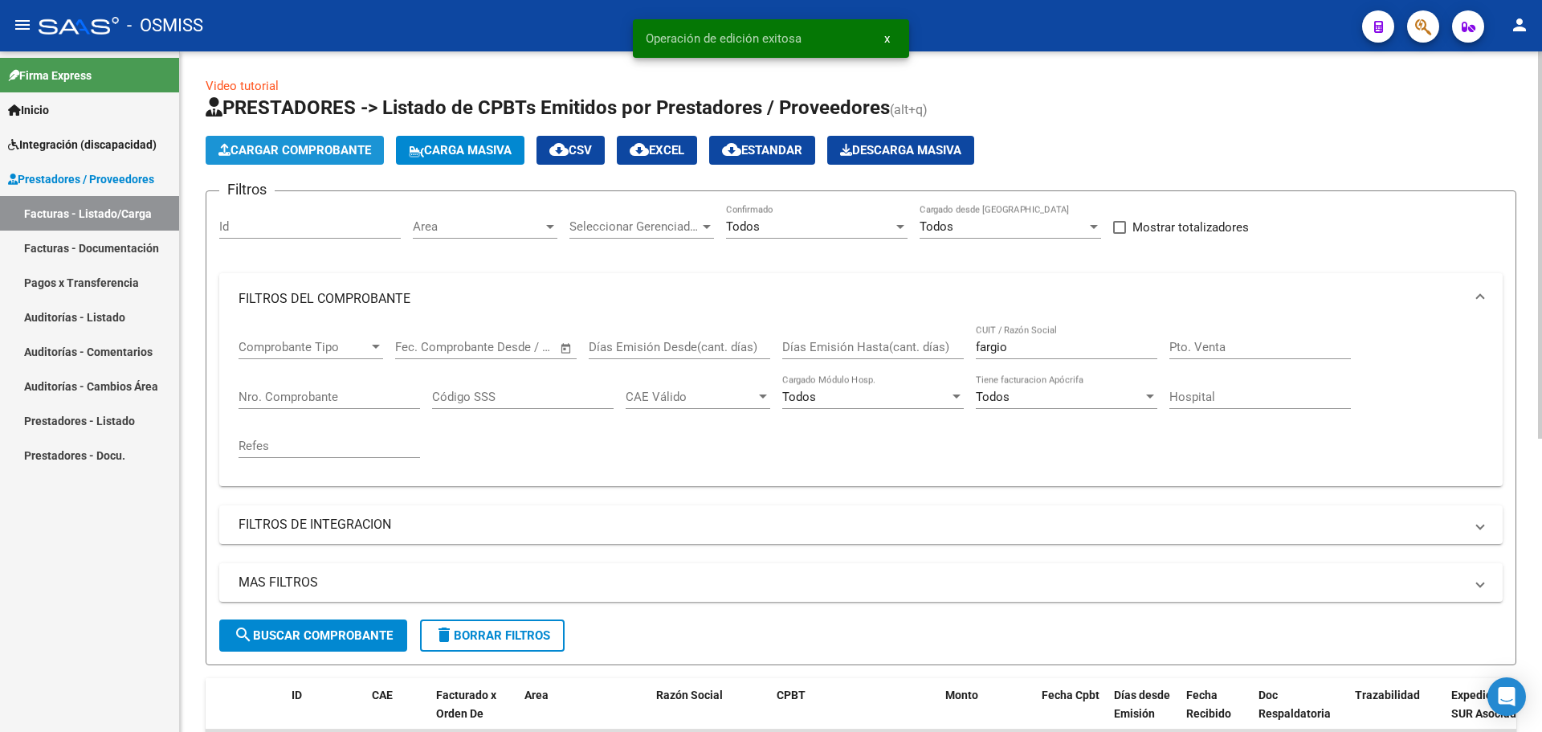
click at [345, 153] on span "Cargar Comprobante" at bounding box center [294, 150] width 153 height 14
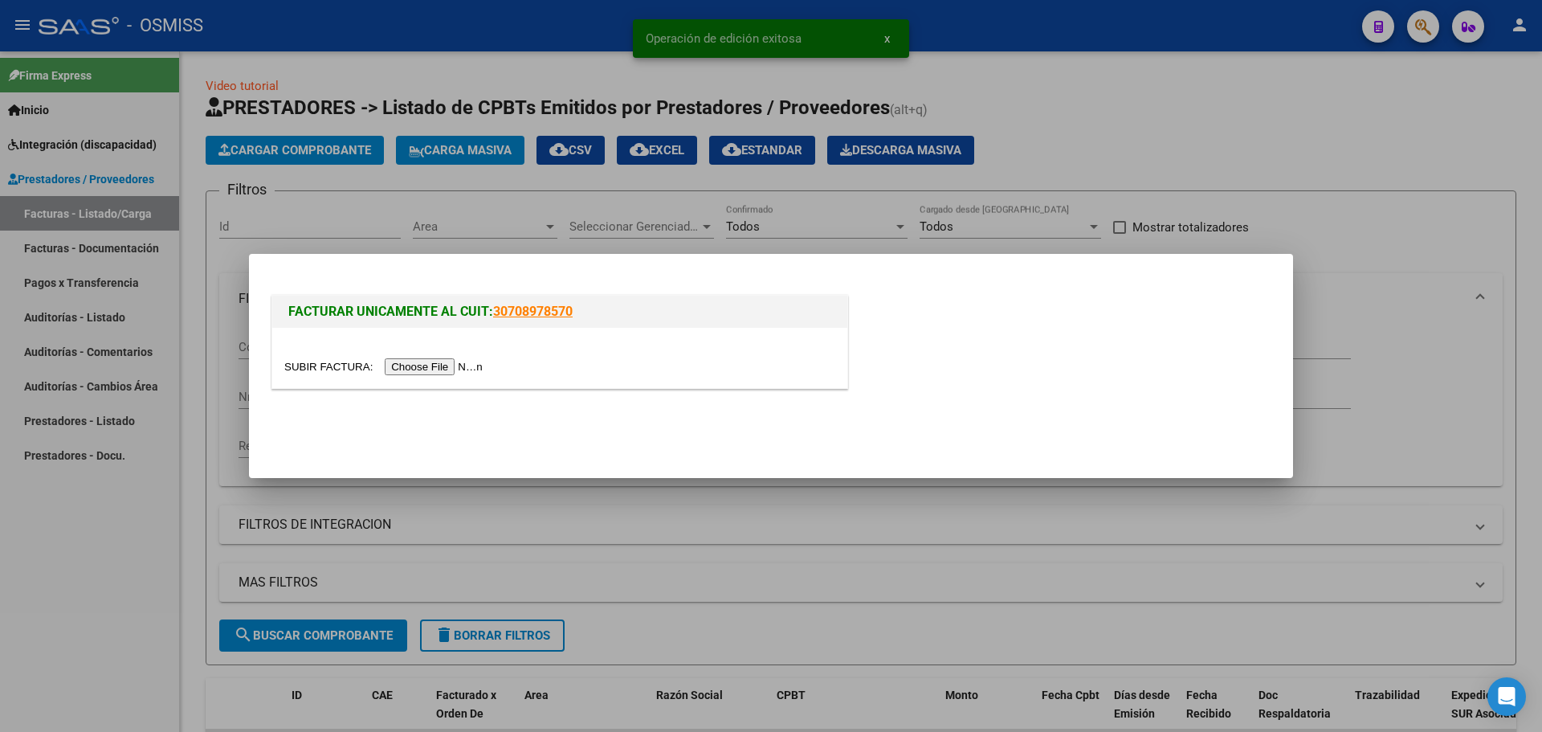
click at [420, 365] on input "file" at bounding box center [385, 366] width 203 height 17
